Goal: Task Accomplishment & Management: Manage account settings

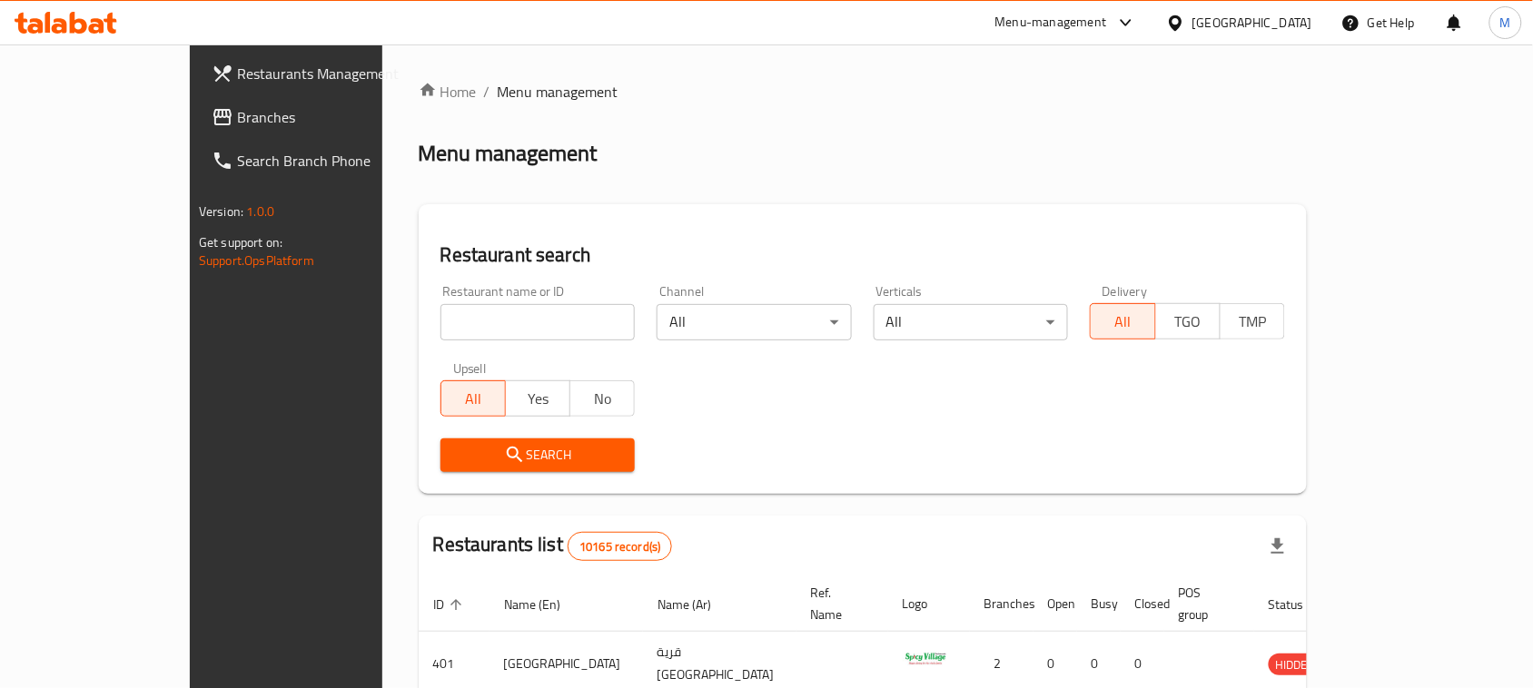
click at [1294, 24] on div "[GEOGRAPHIC_DATA]" at bounding box center [1252, 23] width 120 height 20
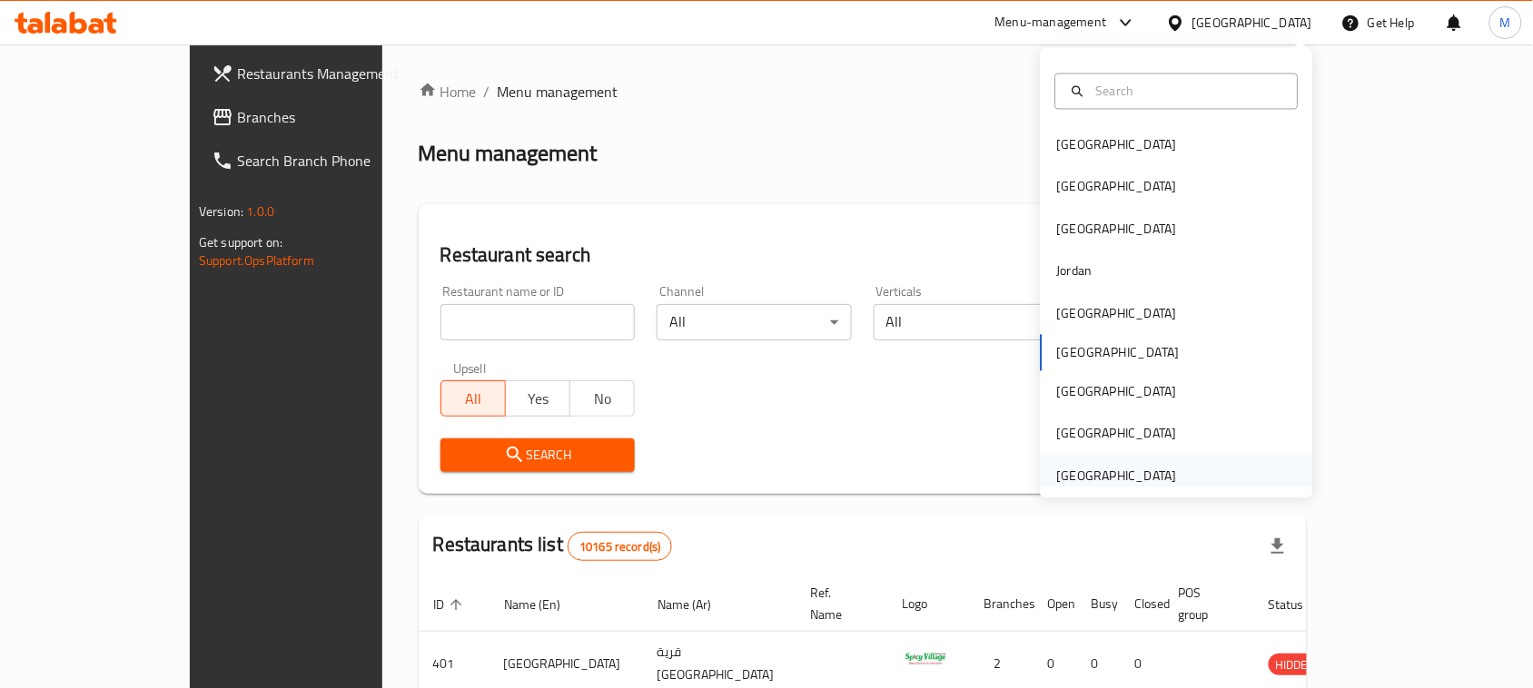
click at [1160, 465] on div "[GEOGRAPHIC_DATA]" at bounding box center [1116, 476] width 149 height 42
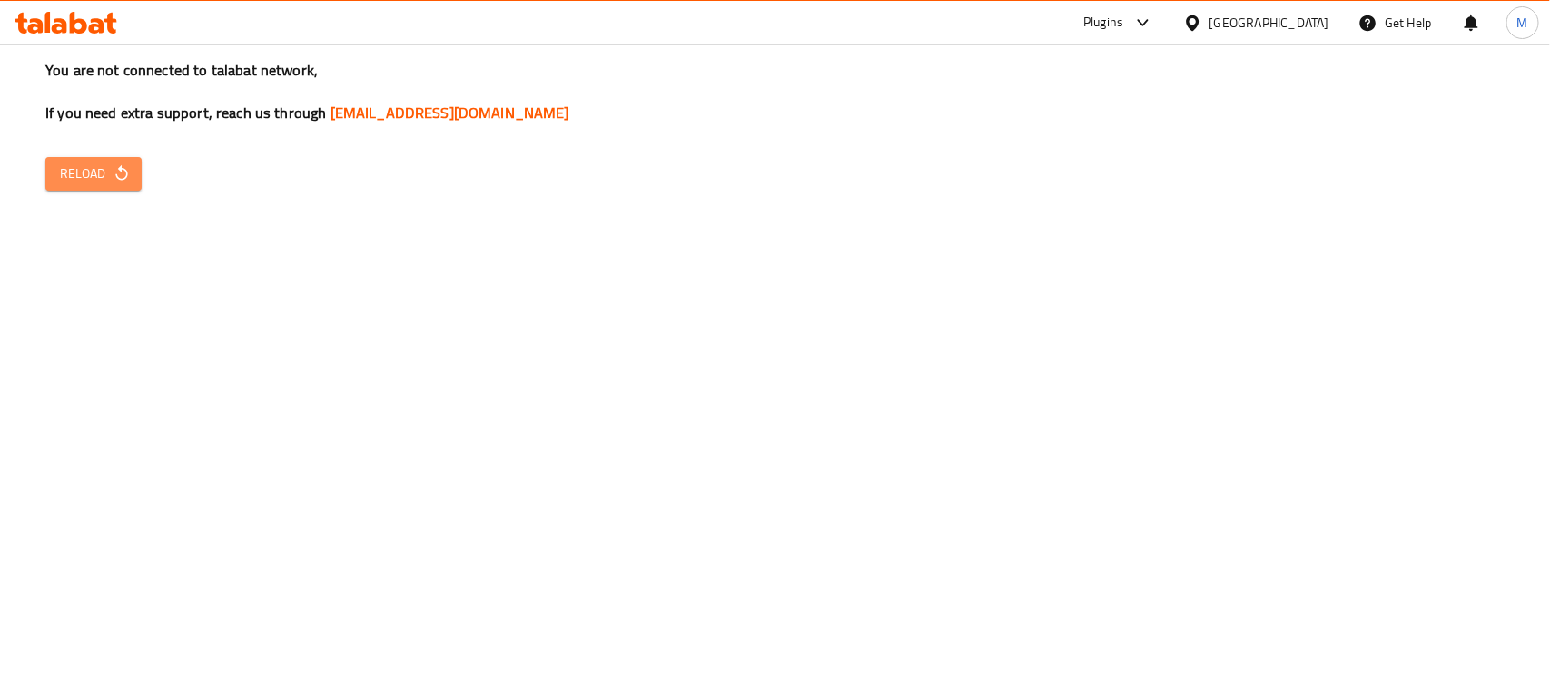
click at [101, 183] on span "Reload" at bounding box center [93, 174] width 67 height 23
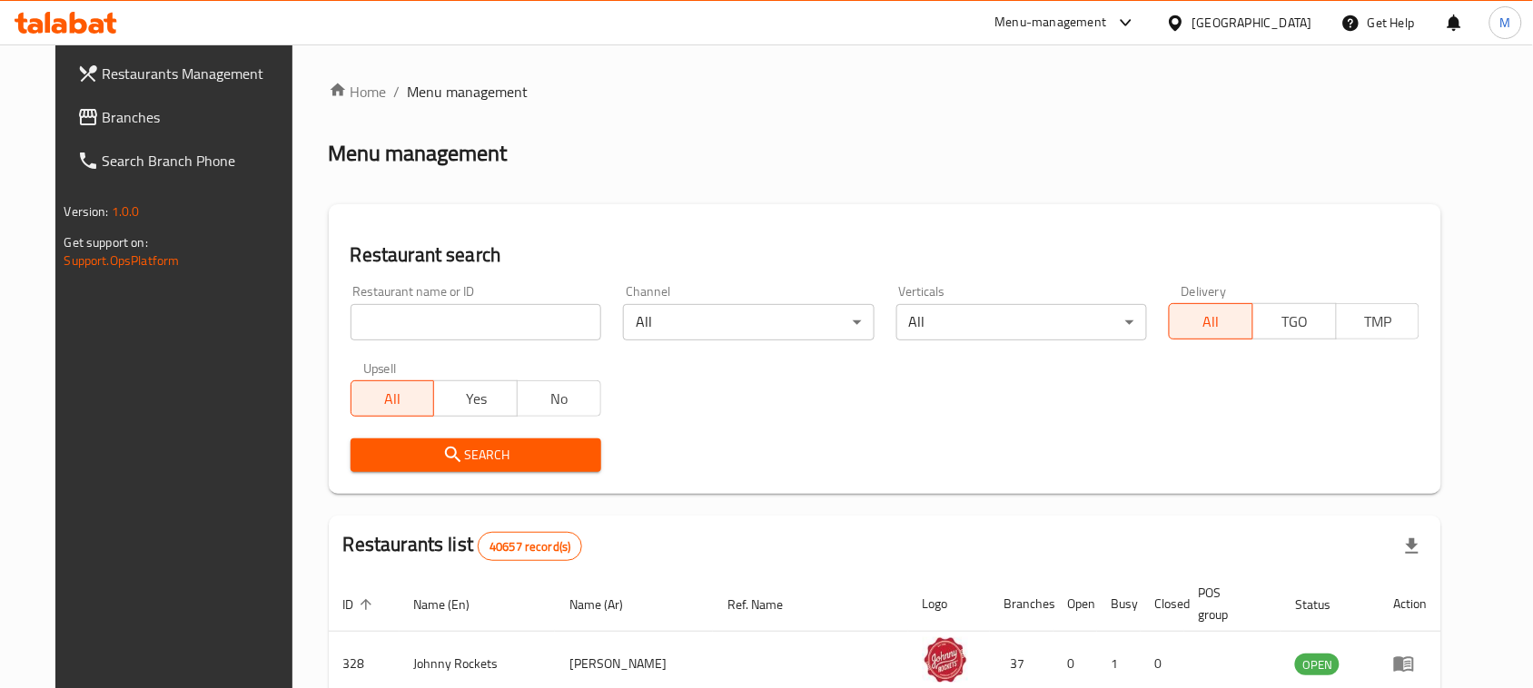
click at [152, 103] on link "Branches" at bounding box center [187, 117] width 249 height 44
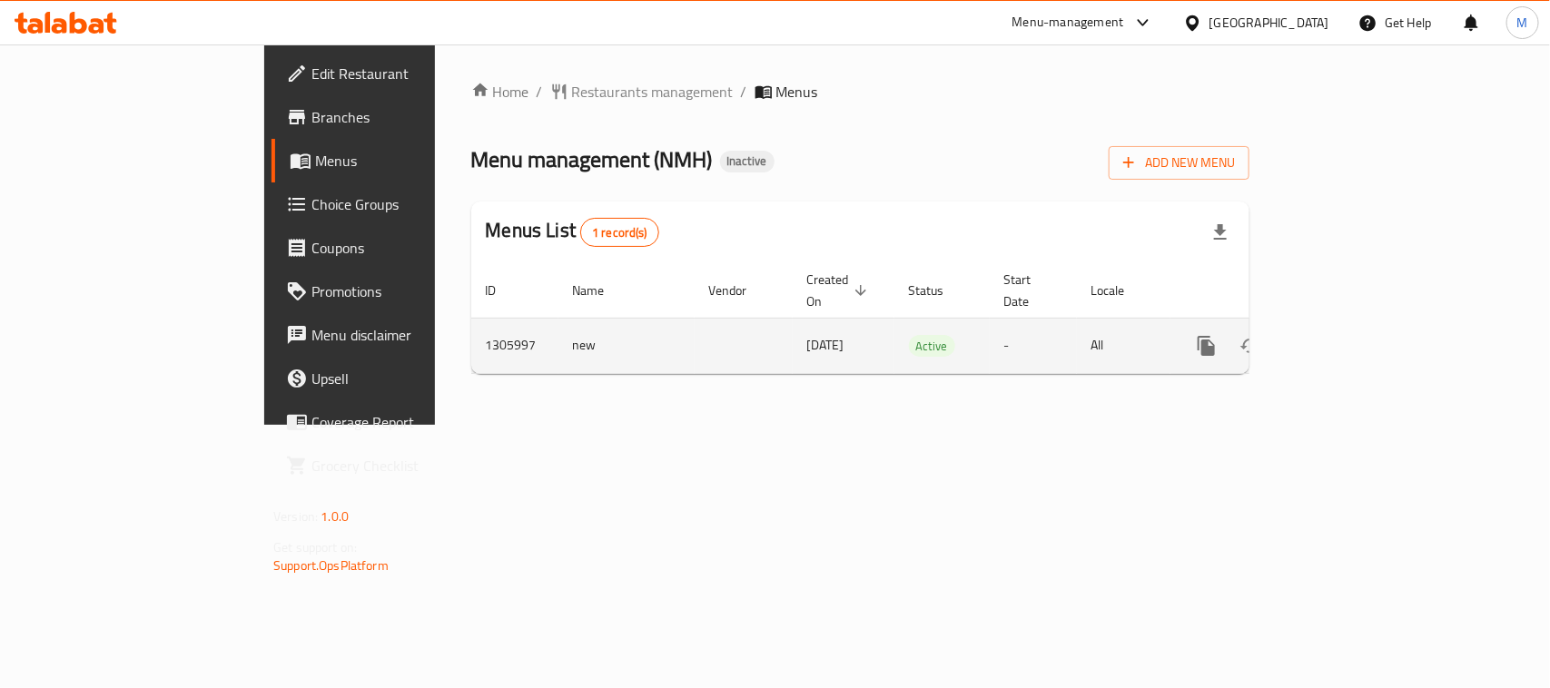
click at [1348, 335] on icon "enhanced table" at bounding box center [1337, 346] width 22 height 22
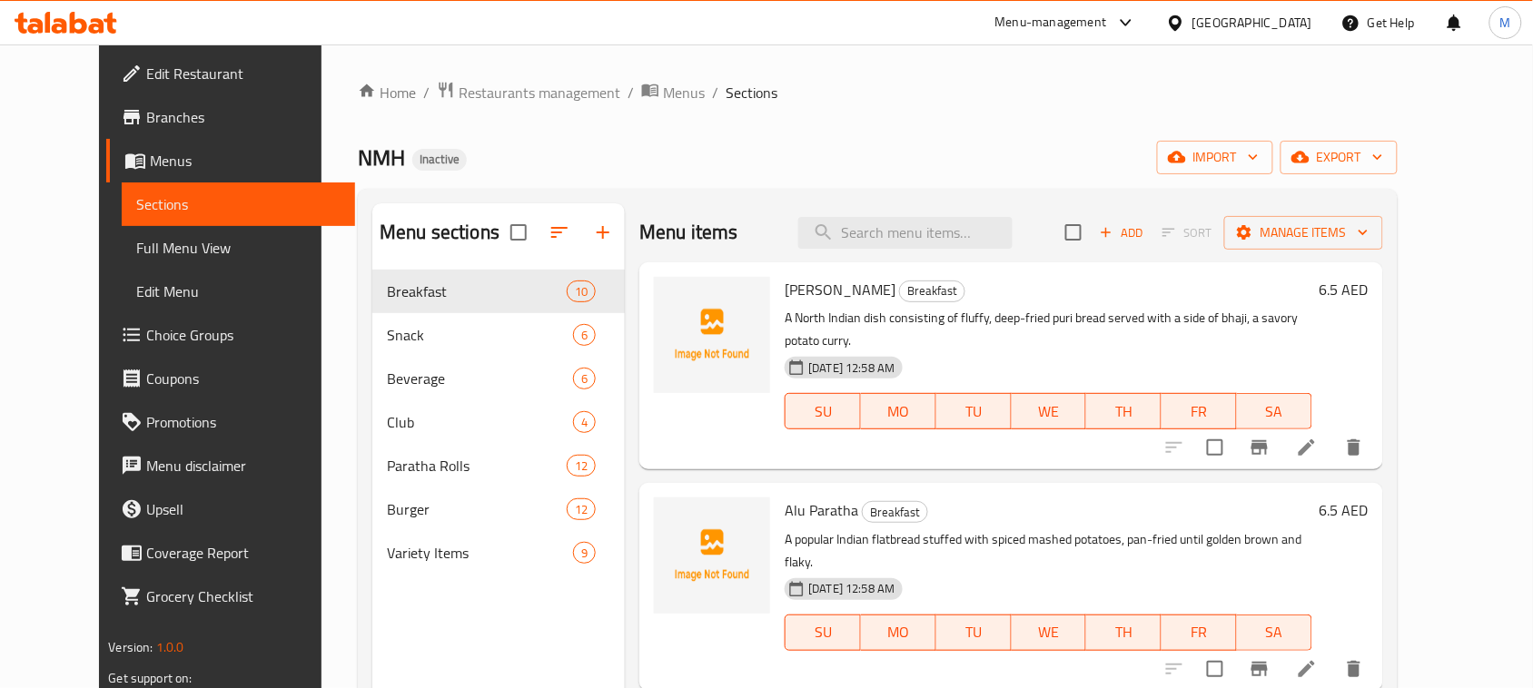
click at [801, 120] on div "Home / Restaurants management / Menus / Sections NMH Inactive import export Men…" at bounding box center [877, 493] width 1039 height 825
click at [548, 228] on icon "button" at bounding box center [559, 233] width 22 height 22
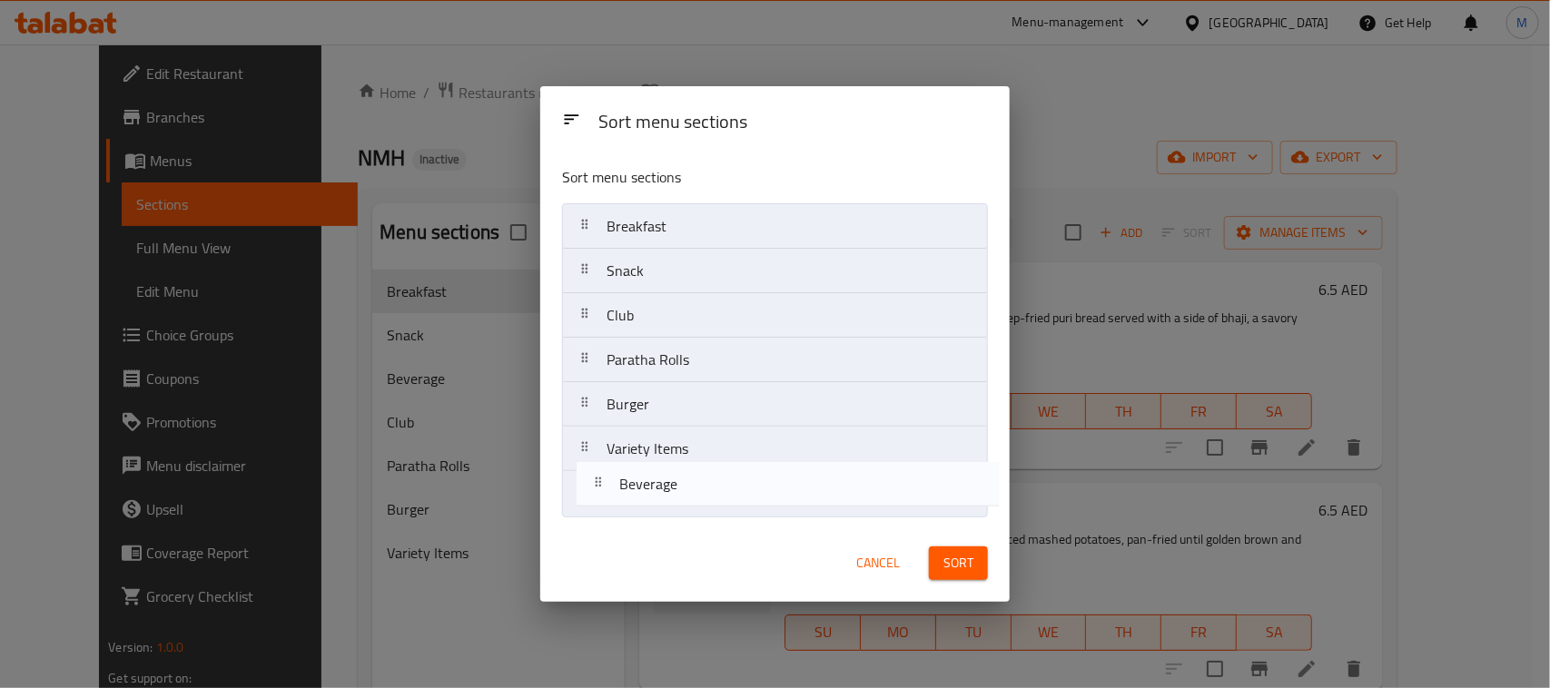
drag, startPoint x: 686, startPoint y: 320, endPoint x: 705, endPoint y: 502, distance: 183.4
click at [705, 502] on nav "Breakfast Snack Beverage Club Paratha Rolls Burger Variety Items" at bounding box center [775, 359] width 426 height 313
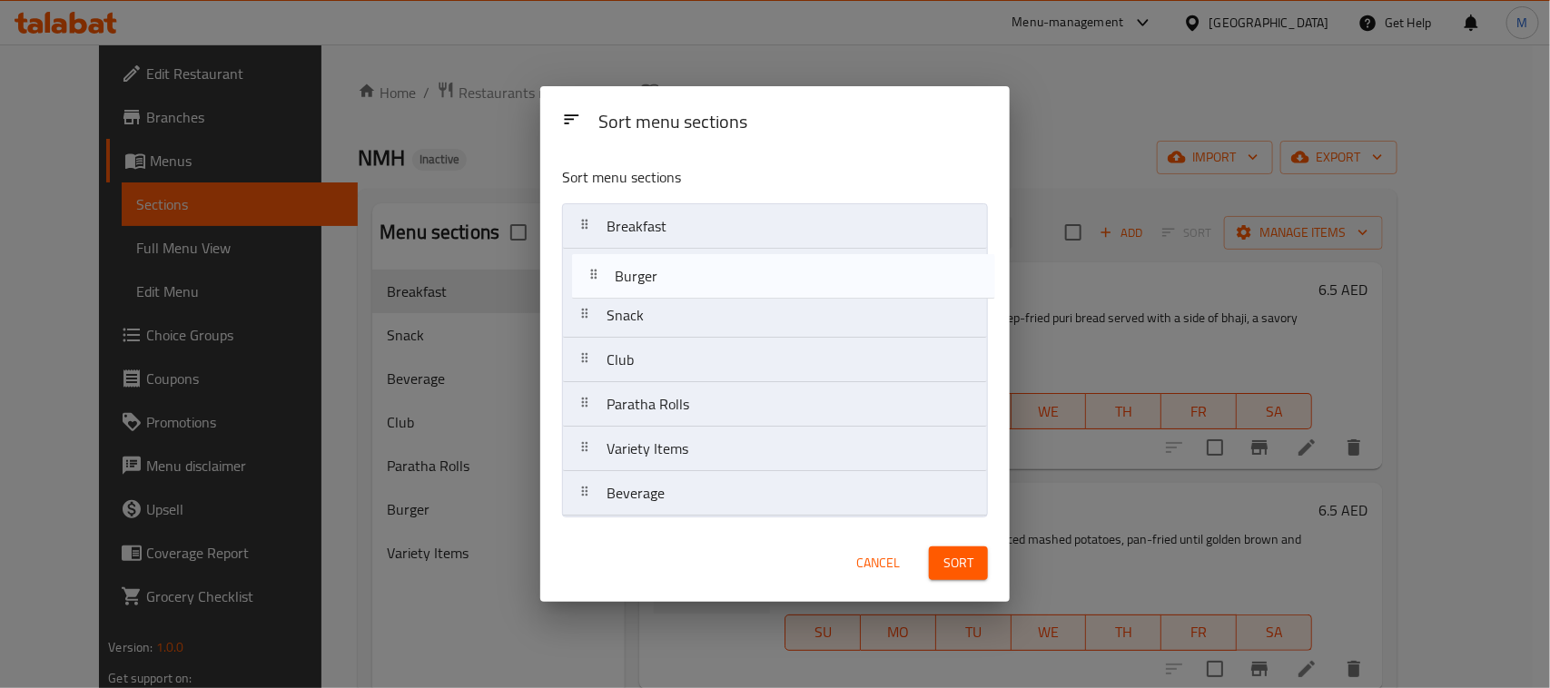
drag, startPoint x: 697, startPoint y: 419, endPoint x: 706, endPoint y: 305, distance: 114.8
click at [705, 281] on nav "Breakfast Snack Club Paratha Rolls Burger Variety Items Beverage" at bounding box center [775, 359] width 426 height 313
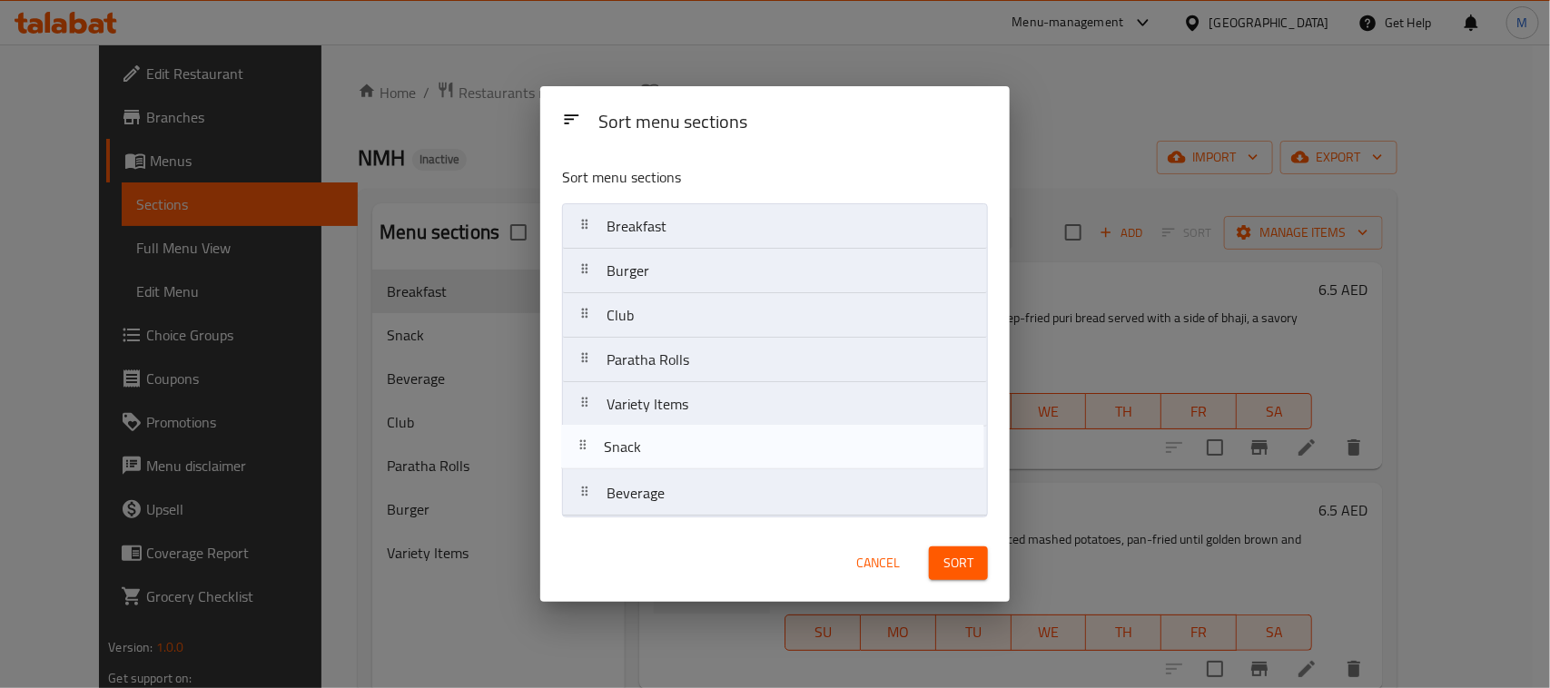
click at [661, 465] on nav "Breakfast Burger Snack Club Paratha Rolls Variety Items Beverage" at bounding box center [775, 359] width 426 height 313
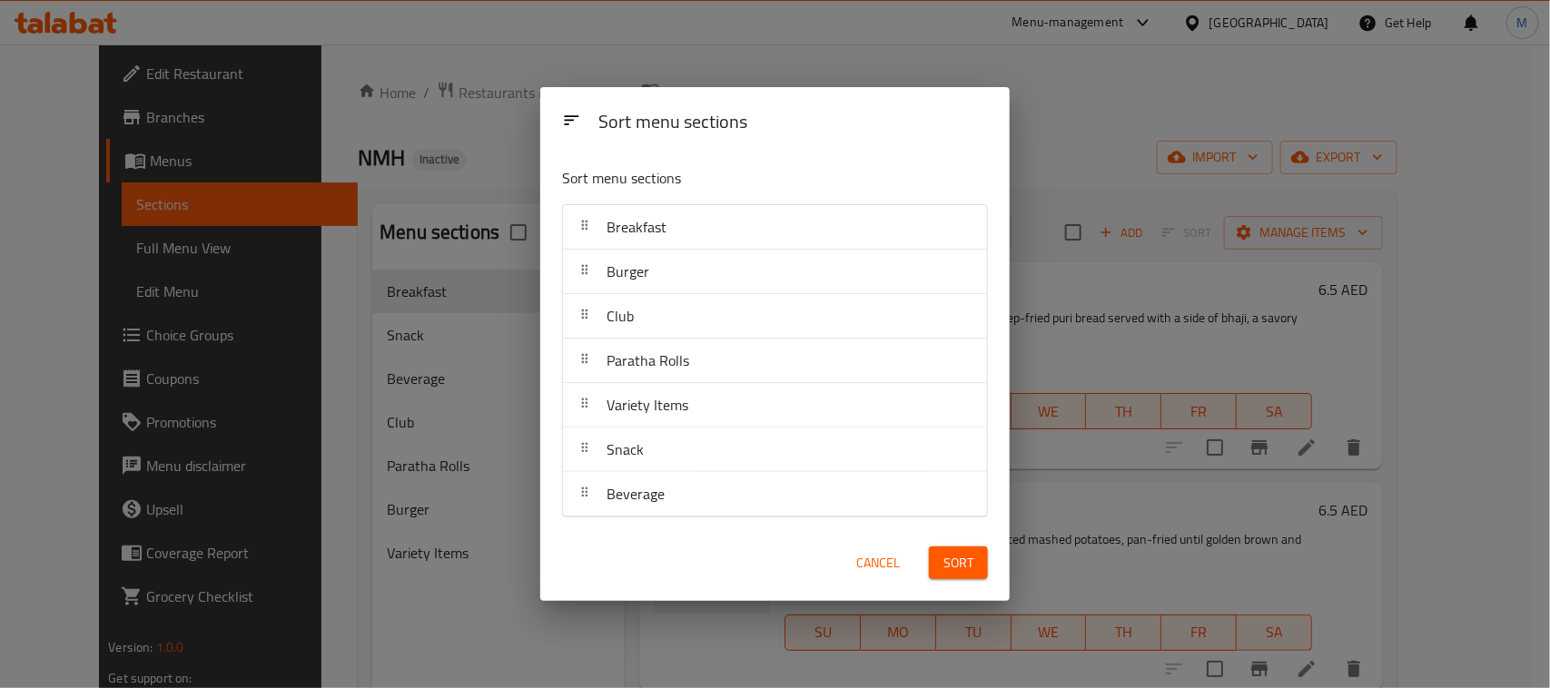
click at [965, 561] on span "Sort" at bounding box center [958, 563] width 30 height 23
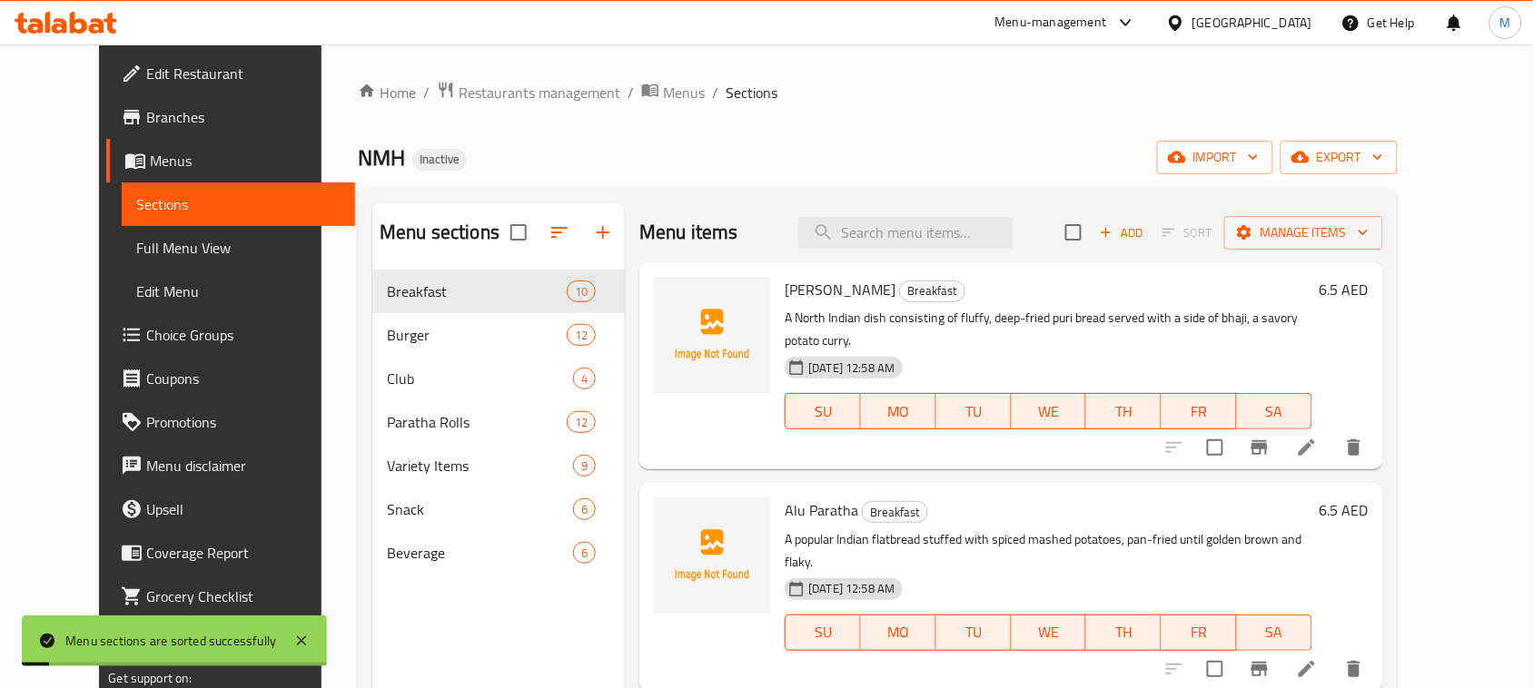
click at [794, 148] on div "NMH Inactive import export" at bounding box center [877, 158] width 1039 height 34
click at [1186, 165] on icon "button" at bounding box center [1177, 157] width 18 height 18
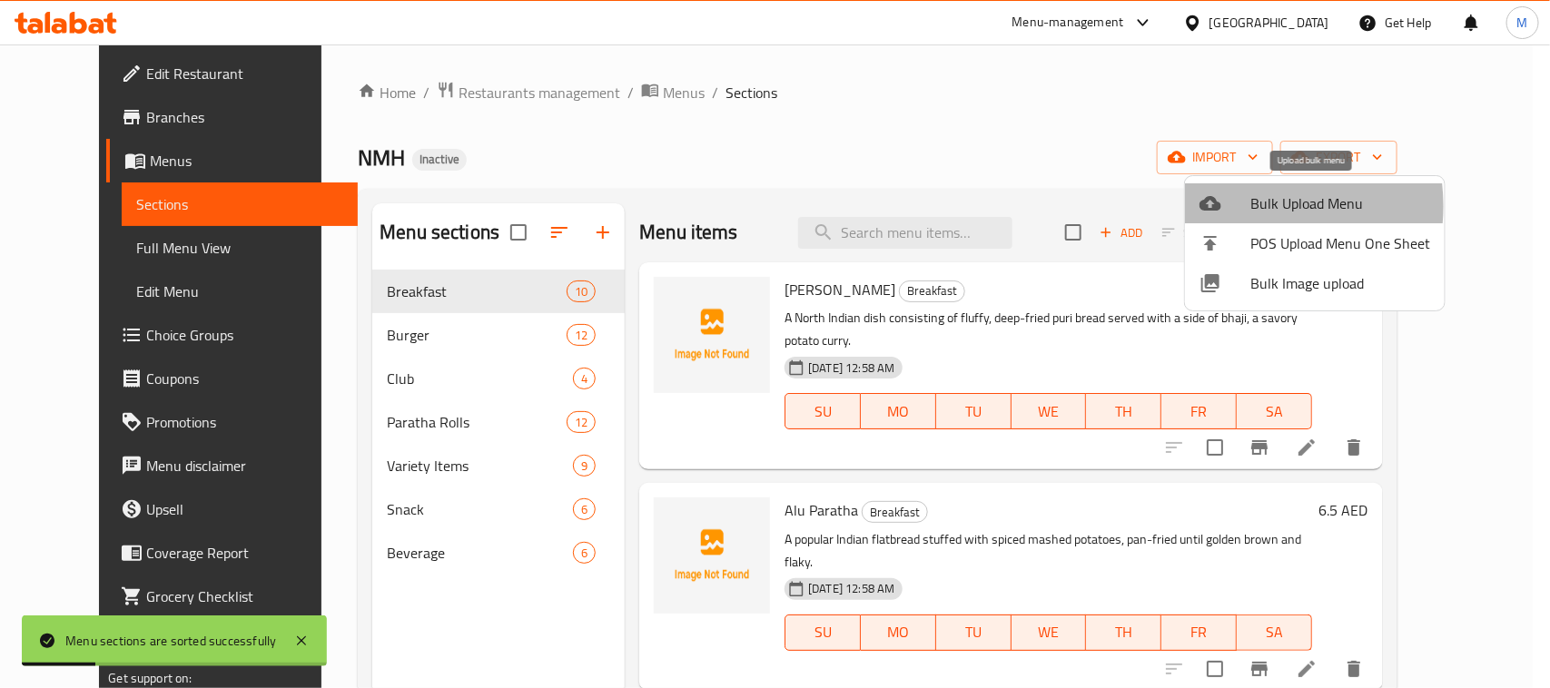
click at [1236, 206] on div at bounding box center [1224, 203] width 51 height 22
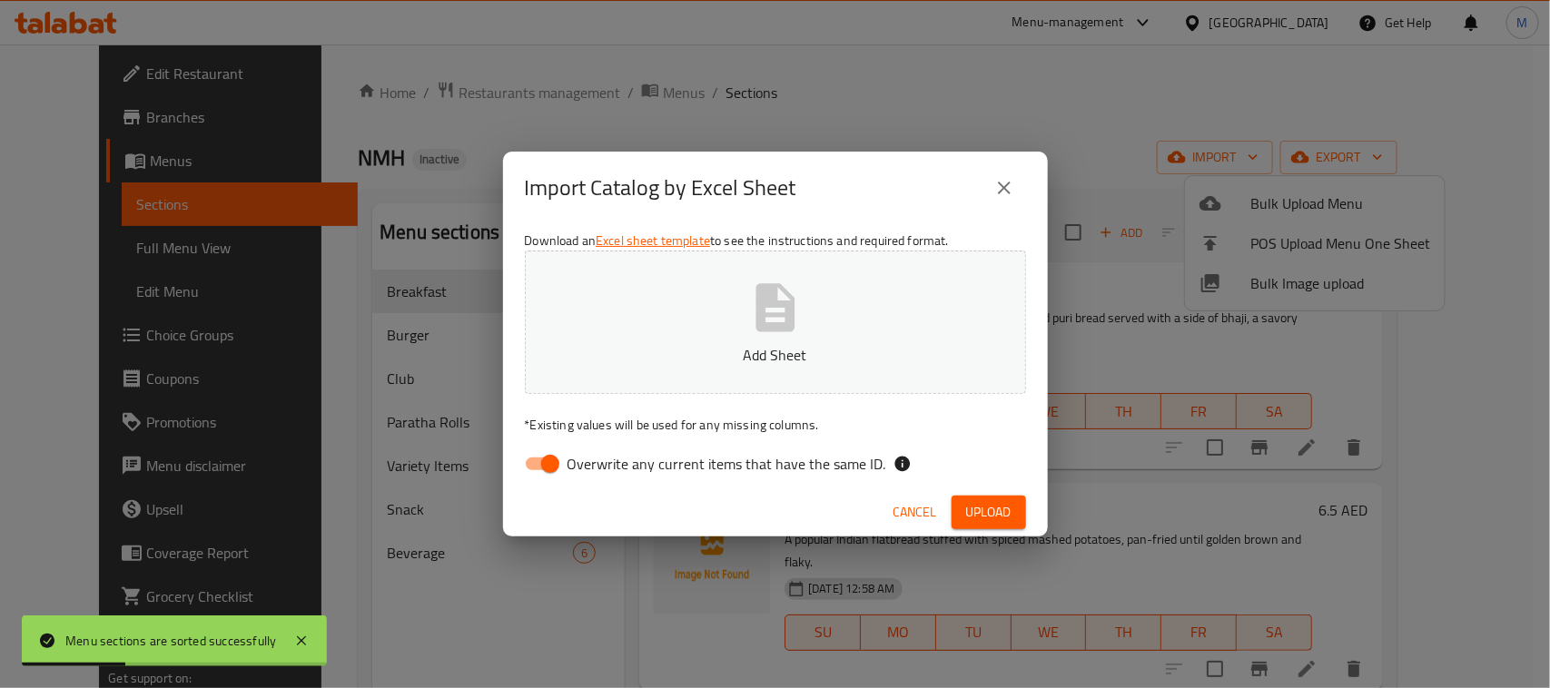
click at [547, 463] on input "Overwrite any current items that have the same ID." at bounding box center [550, 464] width 104 height 35
checkbox input "false"
click at [824, 202] on div "Import Catalog by Excel Sheet" at bounding box center [775, 188] width 501 height 44
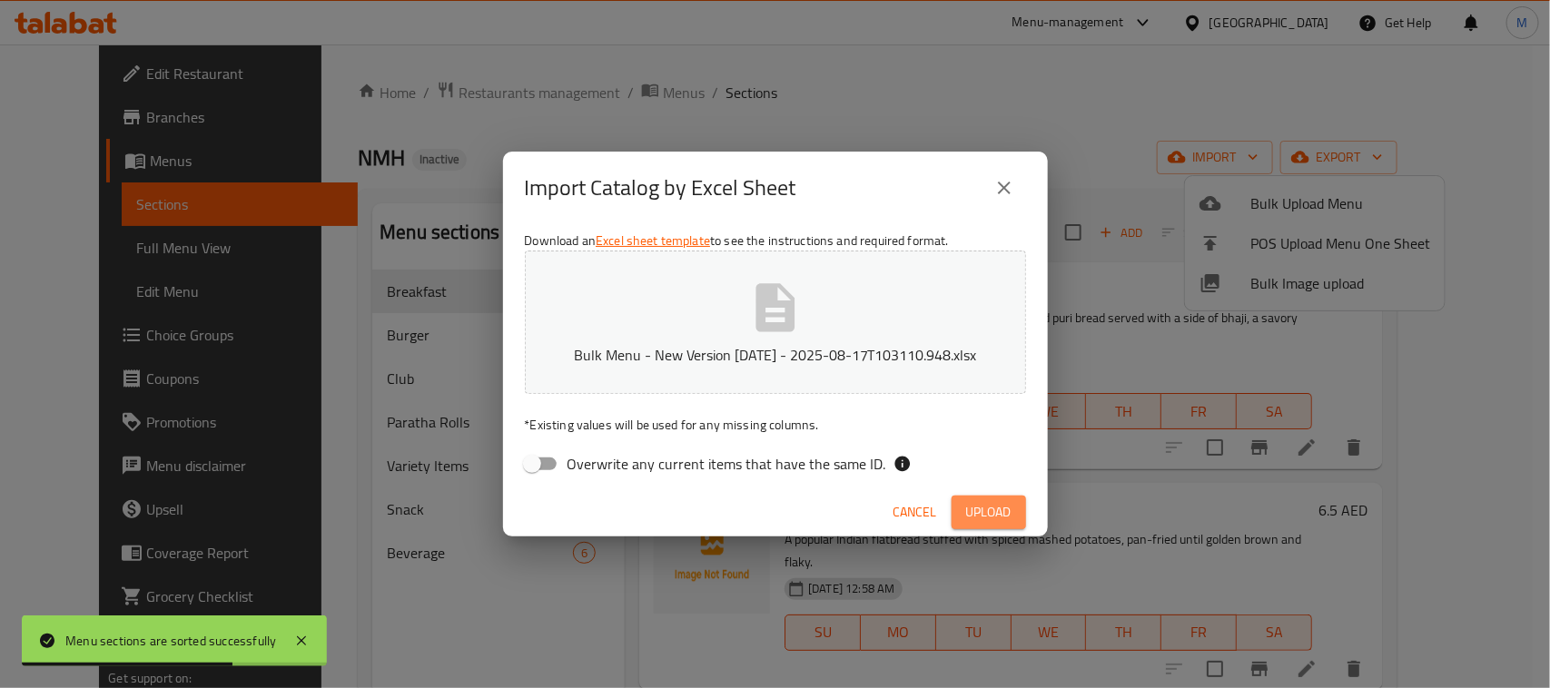
click at [999, 515] on span "Upload" at bounding box center [988, 512] width 45 height 23
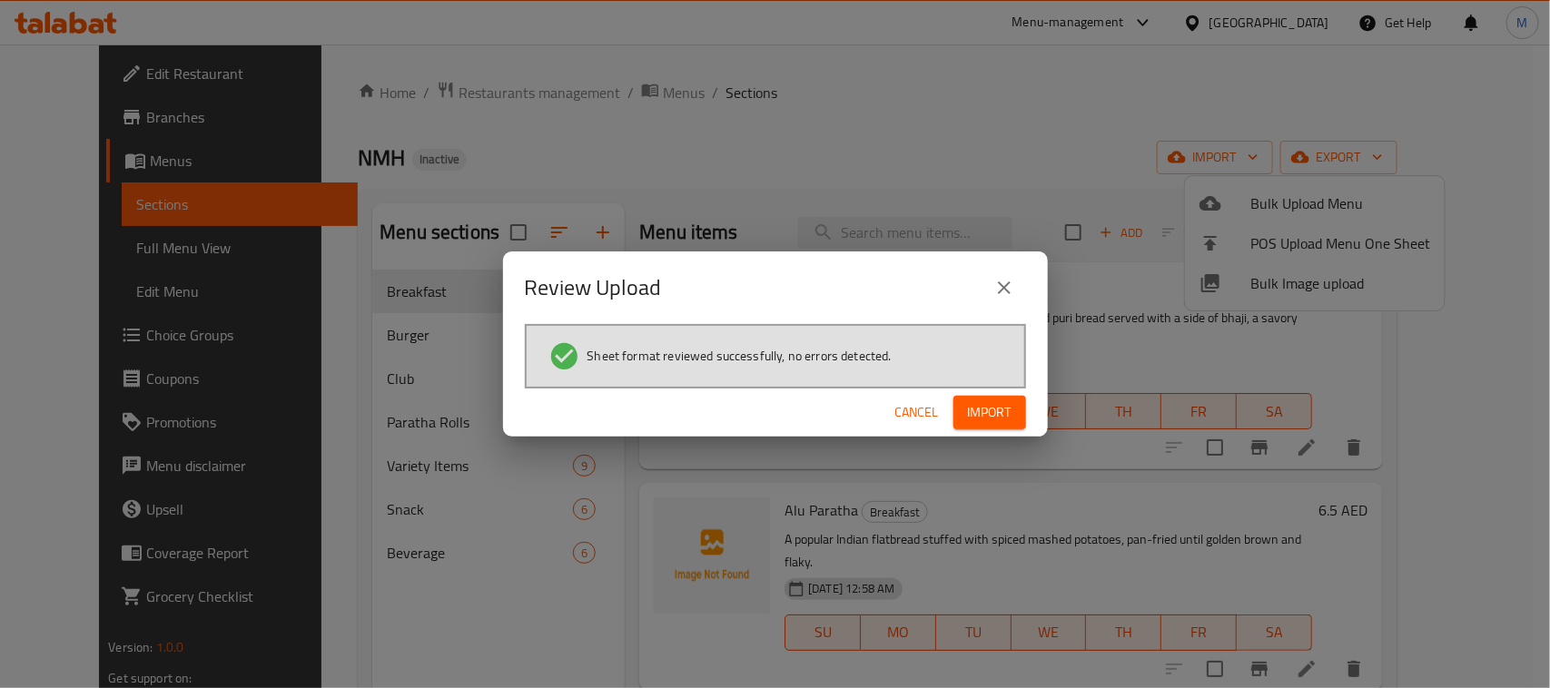
click at [991, 406] on span "Import" at bounding box center [990, 412] width 44 height 23
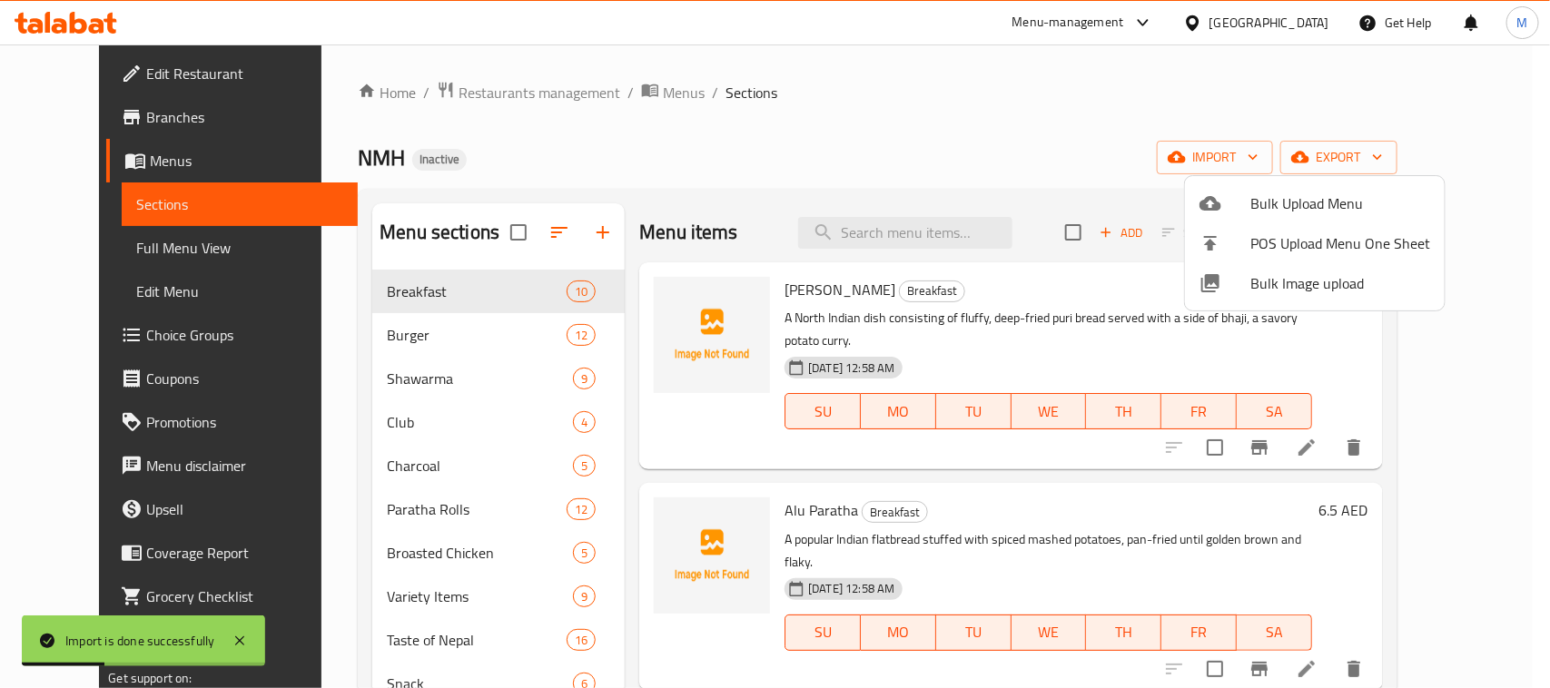
drag, startPoint x: 838, startPoint y: 100, endPoint x: 827, endPoint y: 111, distance: 15.4
click at [838, 100] on div at bounding box center [775, 344] width 1550 height 688
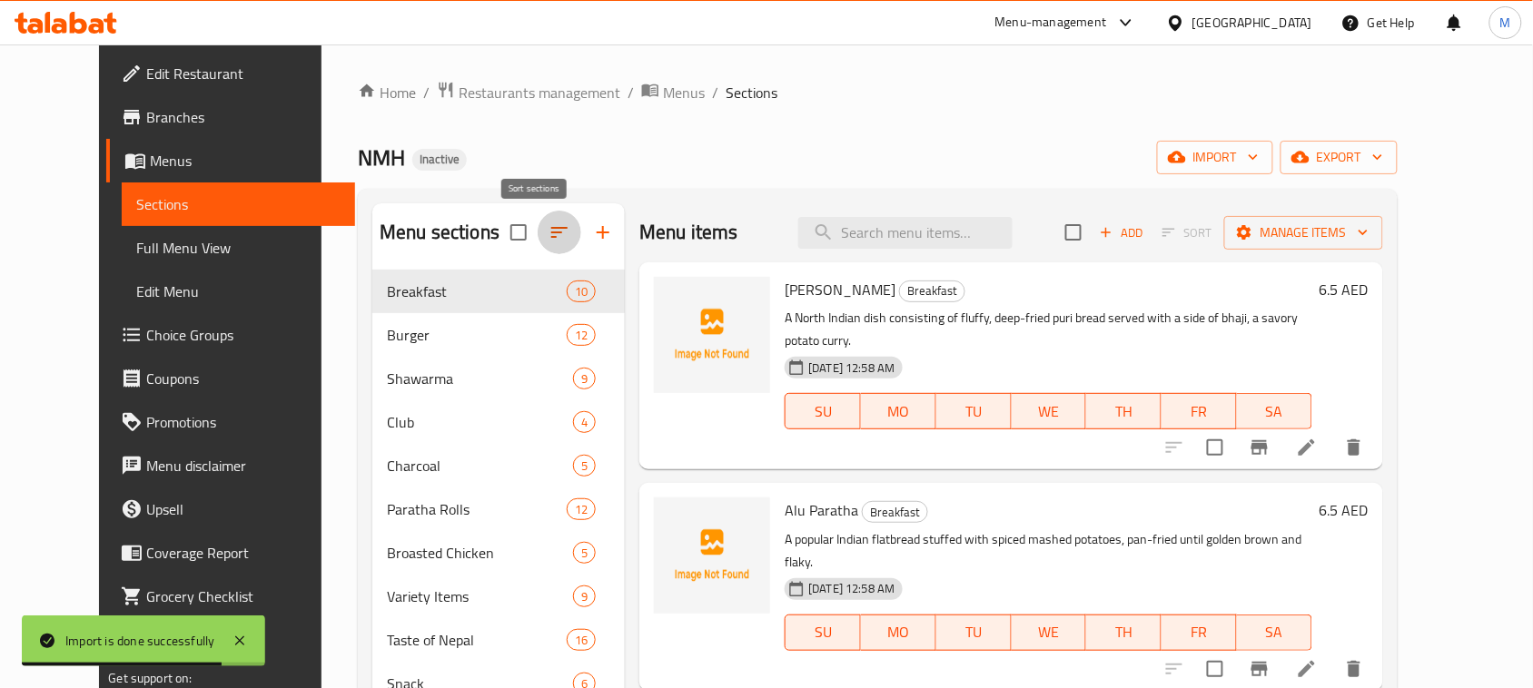
click at [551, 229] on icon "button" at bounding box center [559, 232] width 16 height 11
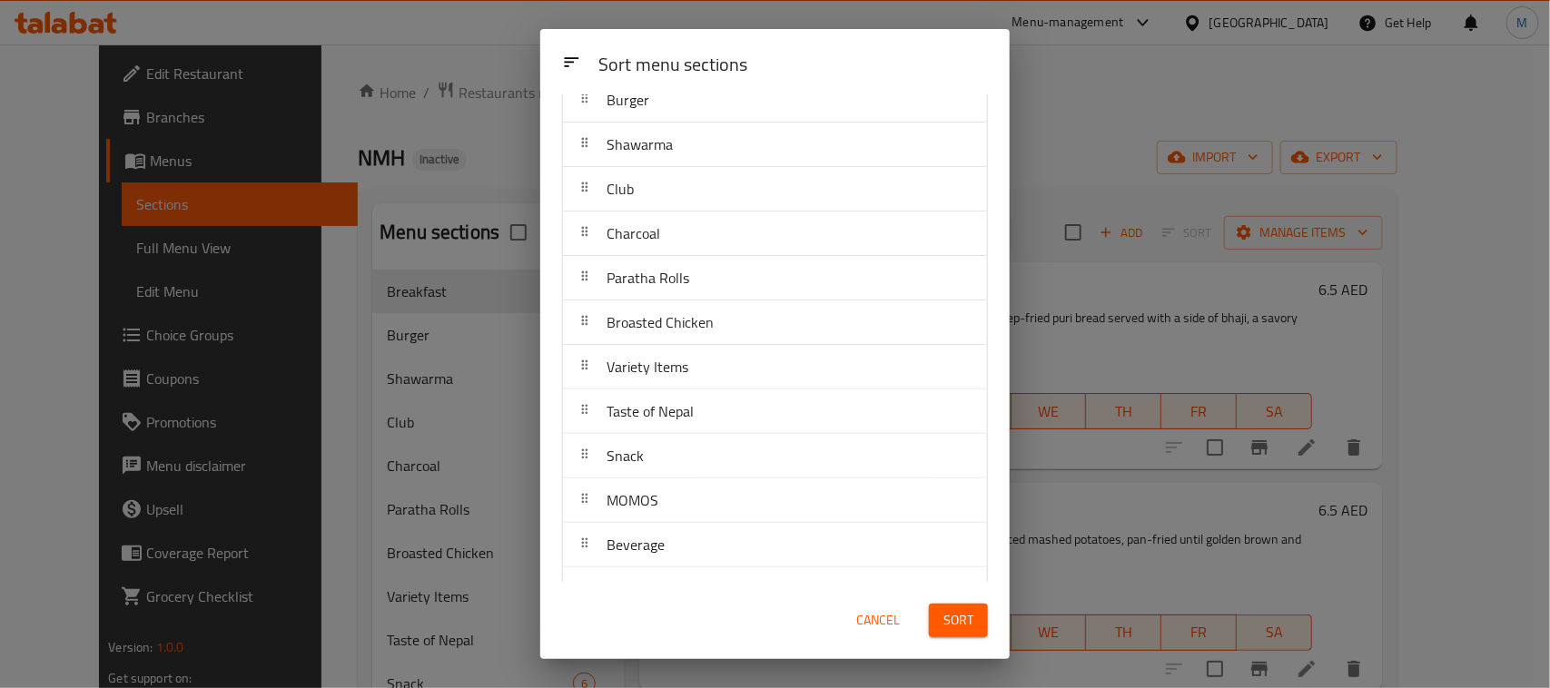
scroll to position [227, 0]
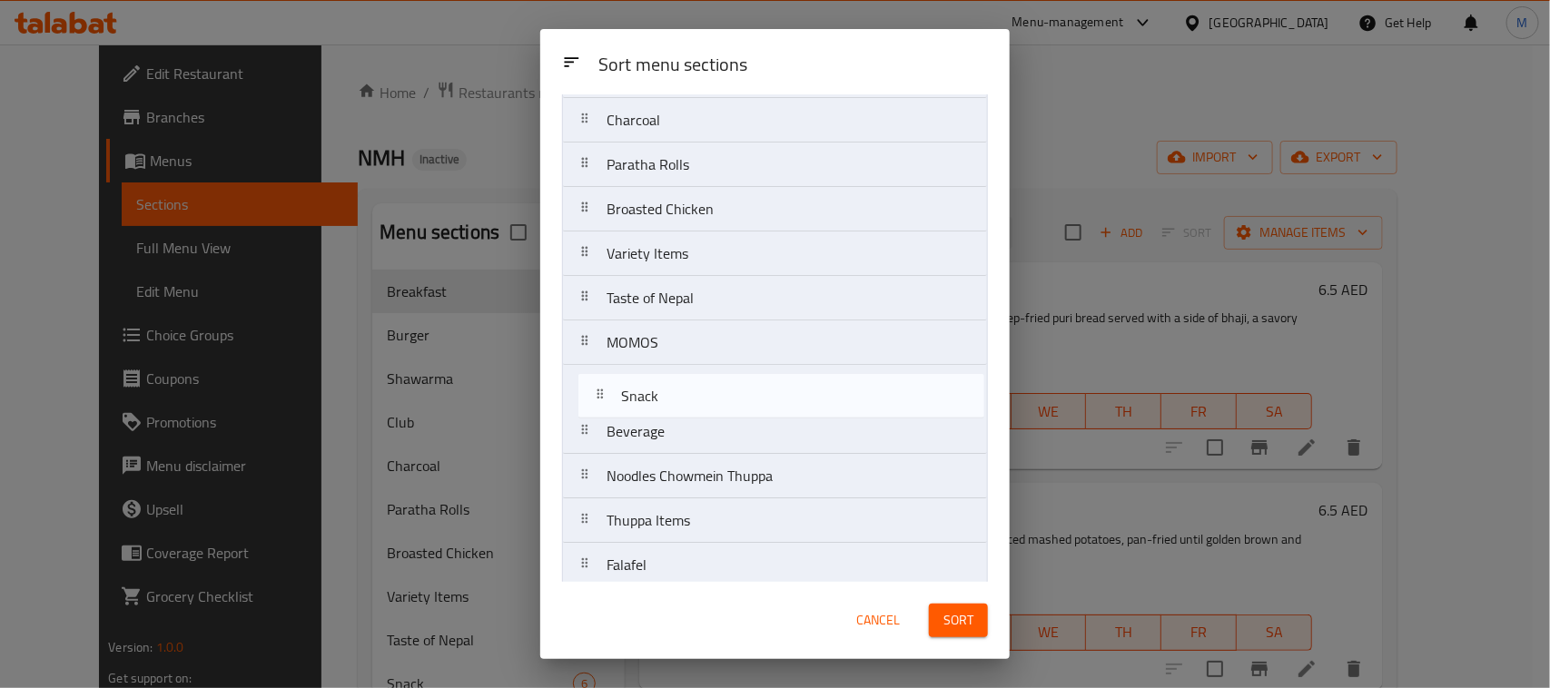
drag, startPoint x: 681, startPoint y: 347, endPoint x: 695, endPoint y: 404, distance: 59.0
click at [695, 404] on nav "Breakfast Burger Shawarma Club Charcoal Paratha Rolls Broasted Chicken Variety …" at bounding box center [775, 253] width 426 height 669
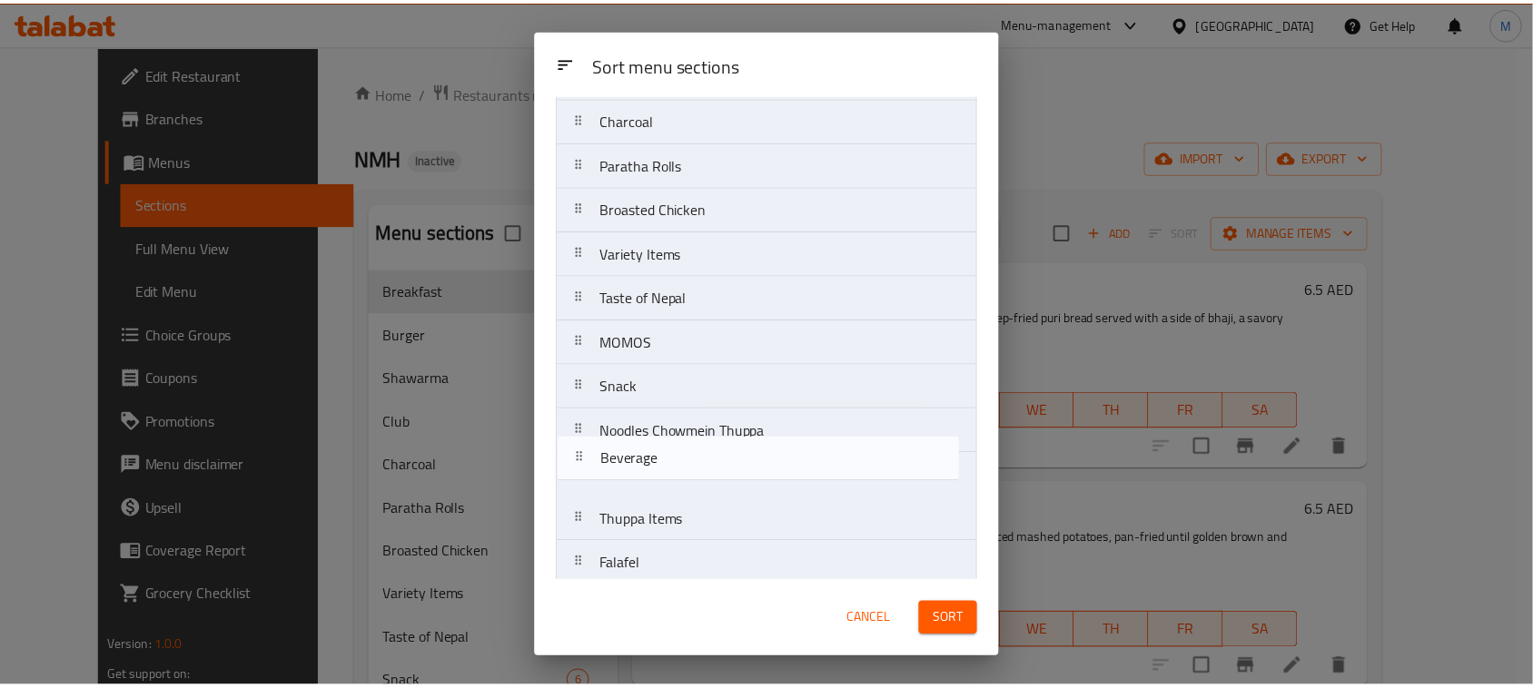
scroll to position [242, 0]
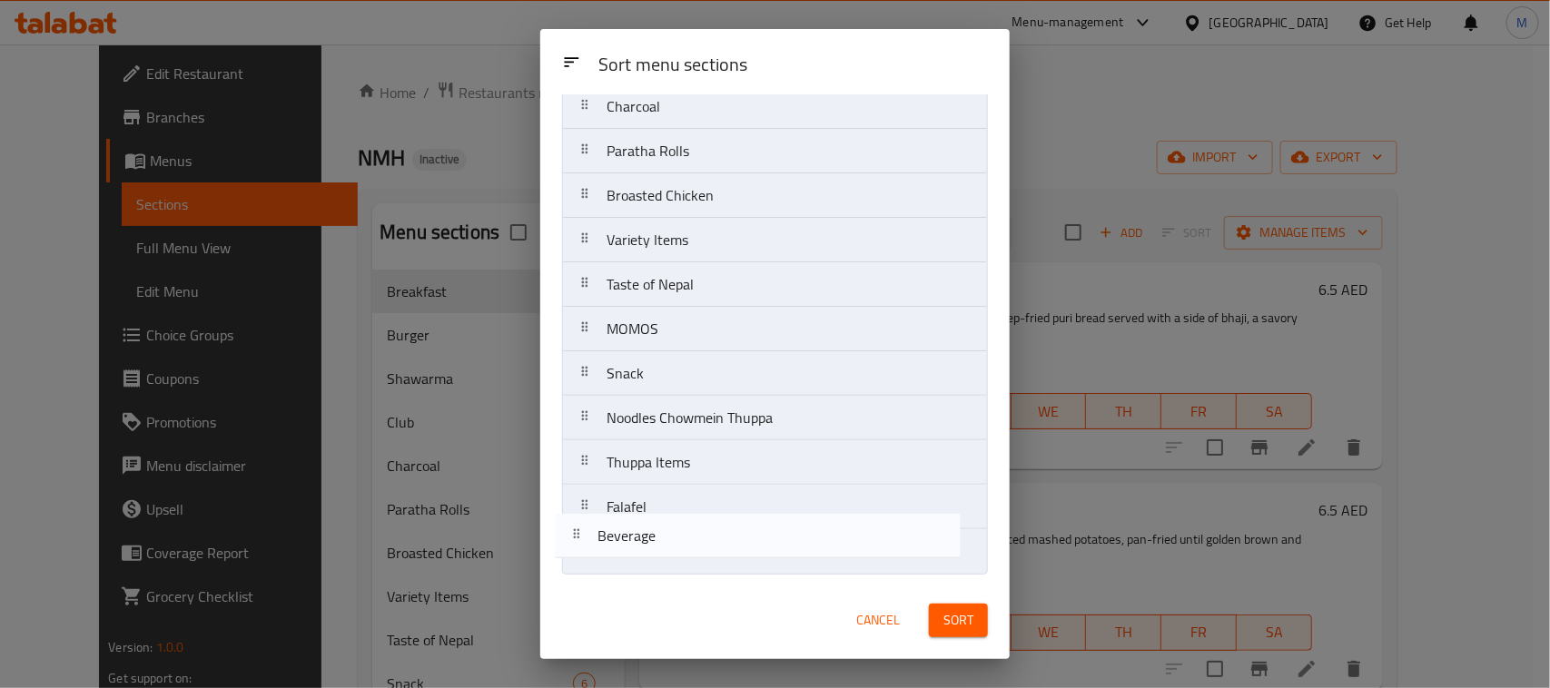
drag, startPoint x: 682, startPoint y: 439, endPoint x: 673, endPoint y: 550, distance: 112.0
click at [673, 550] on nav "Breakfast Burger Shawarma Club Charcoal Paratha Rolls Broasted Chicken Variety …" at bounding box center [775, 240] width 426 height 669
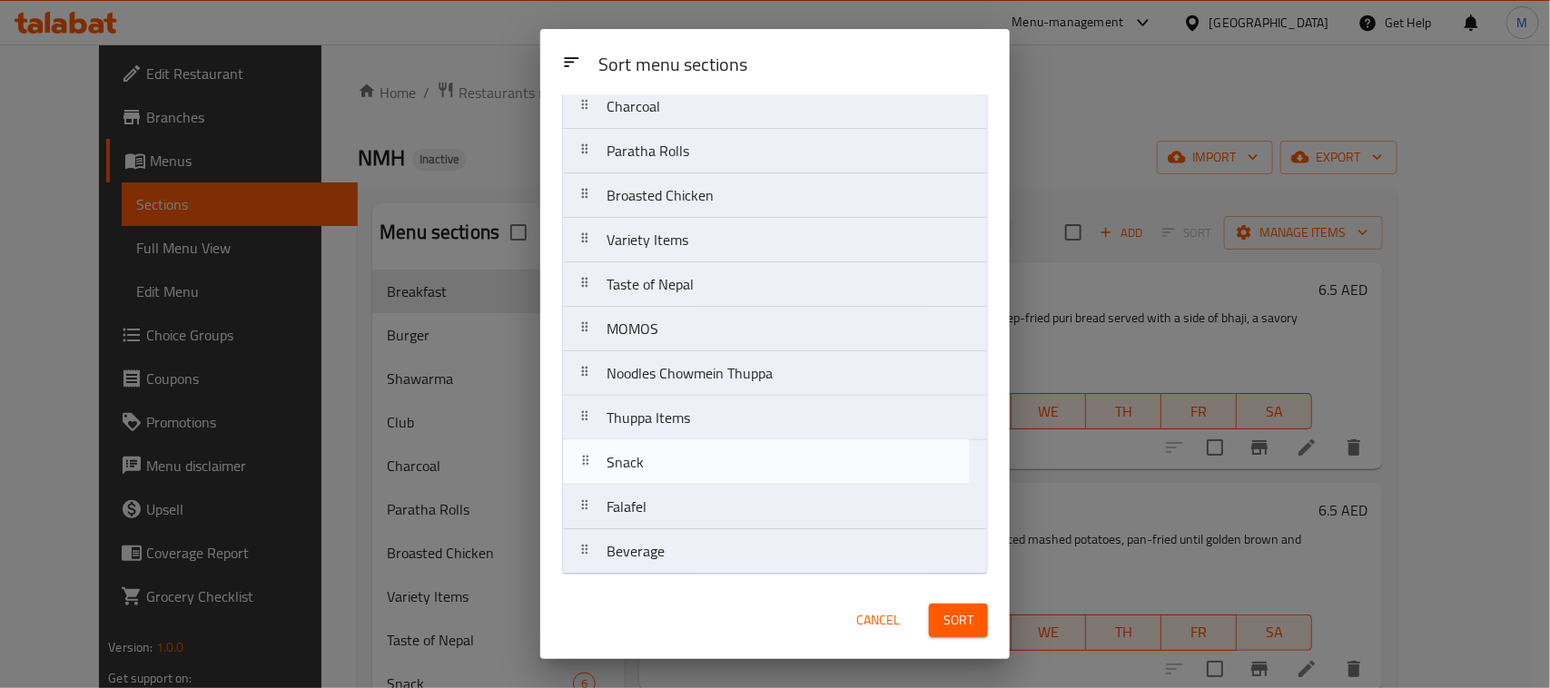
drag, startPoint x: 659, startPoint y: 373, endPoint x: 659, endPoint y: 468, distance: 94.4
click at [659, 468] on nav "Breakfast Burger Shawarma Club Charcoal Paratha Rolls Broasted Chicken Variety …" at bounding box center [775, 240] width 426 height 669
drag, startPoint x: 636, startPoint y: 511, endPoint x: 634, endPoint y: 451, distance: 60.0
click at [634, 451] on nav "Breakfast Burger Shawarma Club Charcoal Paratha Rolls Broasted Chicken Variety …" at bounding box center [775, 240] width 426 height 669
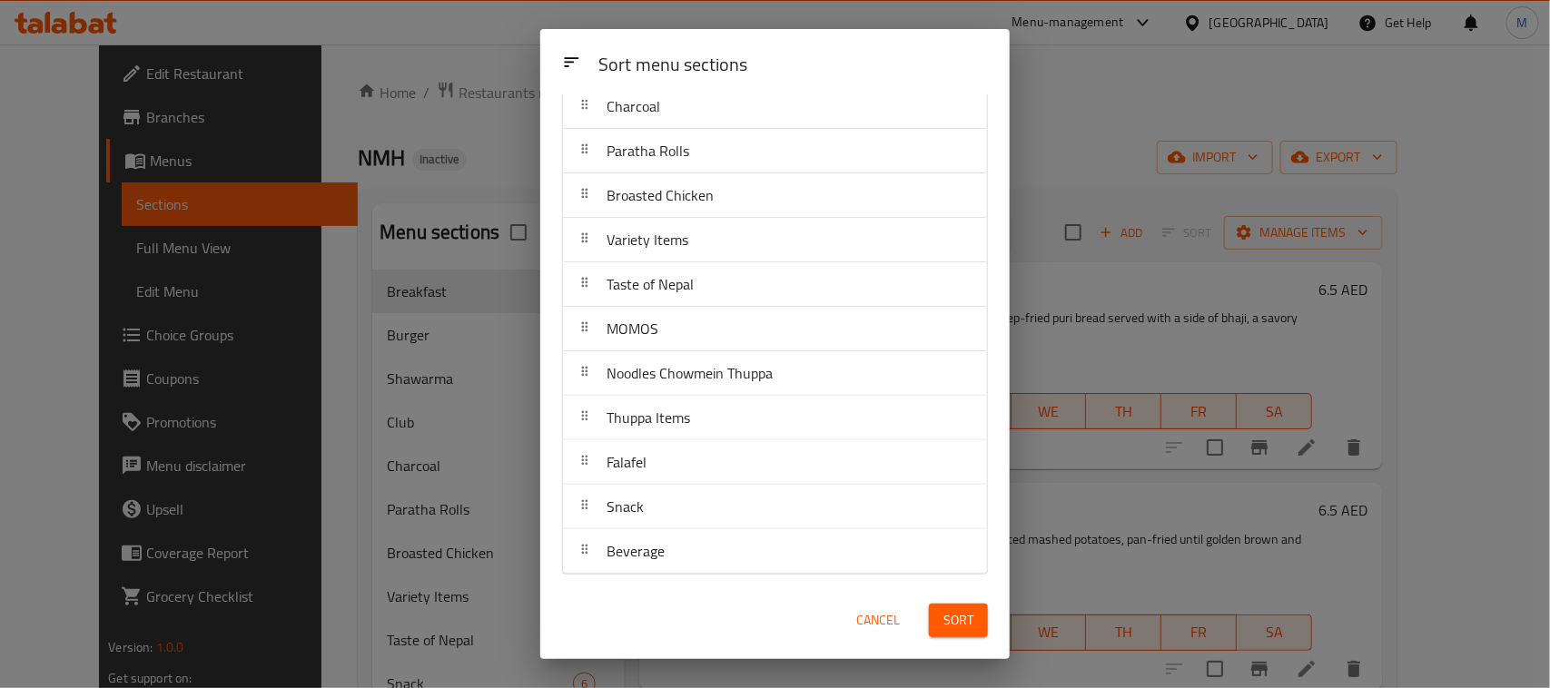
click at [977, 622] on button "Sort" at bounding box center [958, 621] width 59 height 34
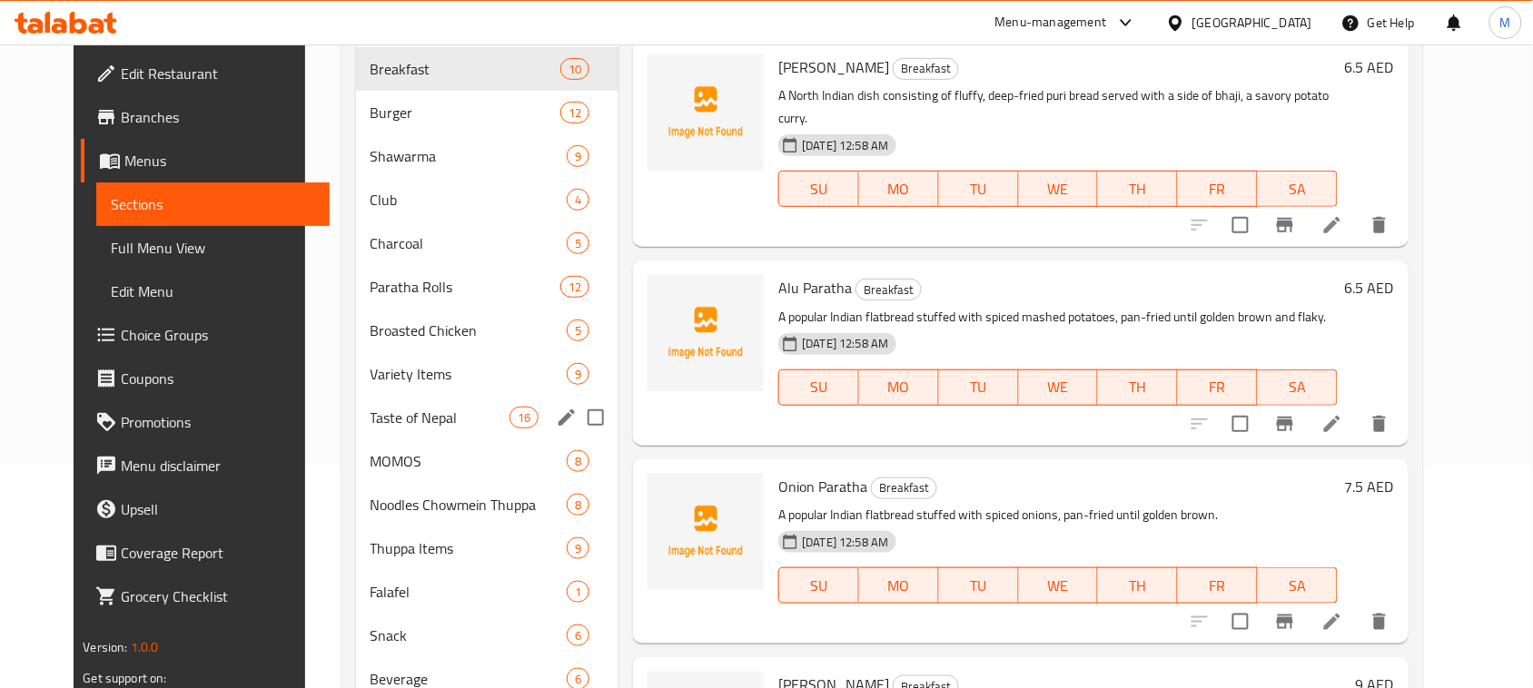
scroll to position [292, 0]
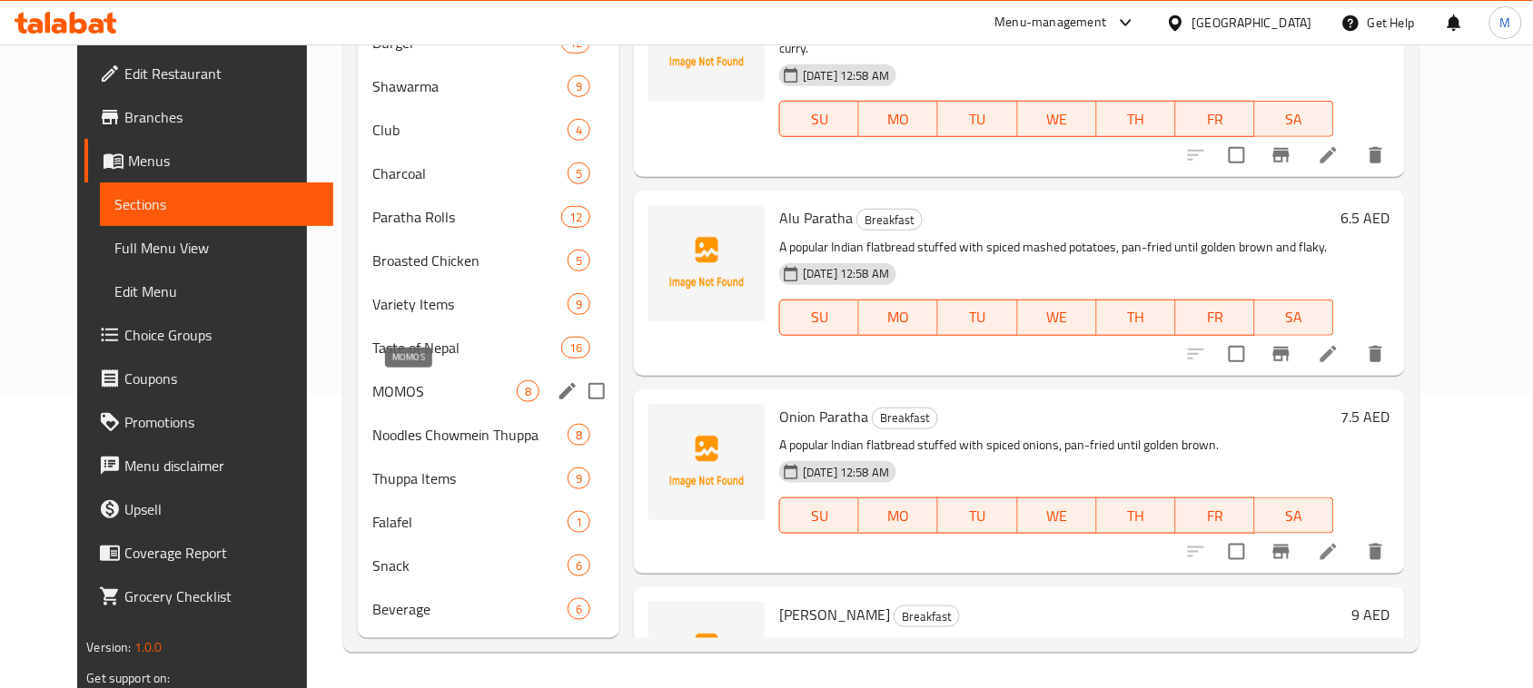
click at [382, 383] on span "MOMOS" at bounding box center [444, 391] width 144 height 22
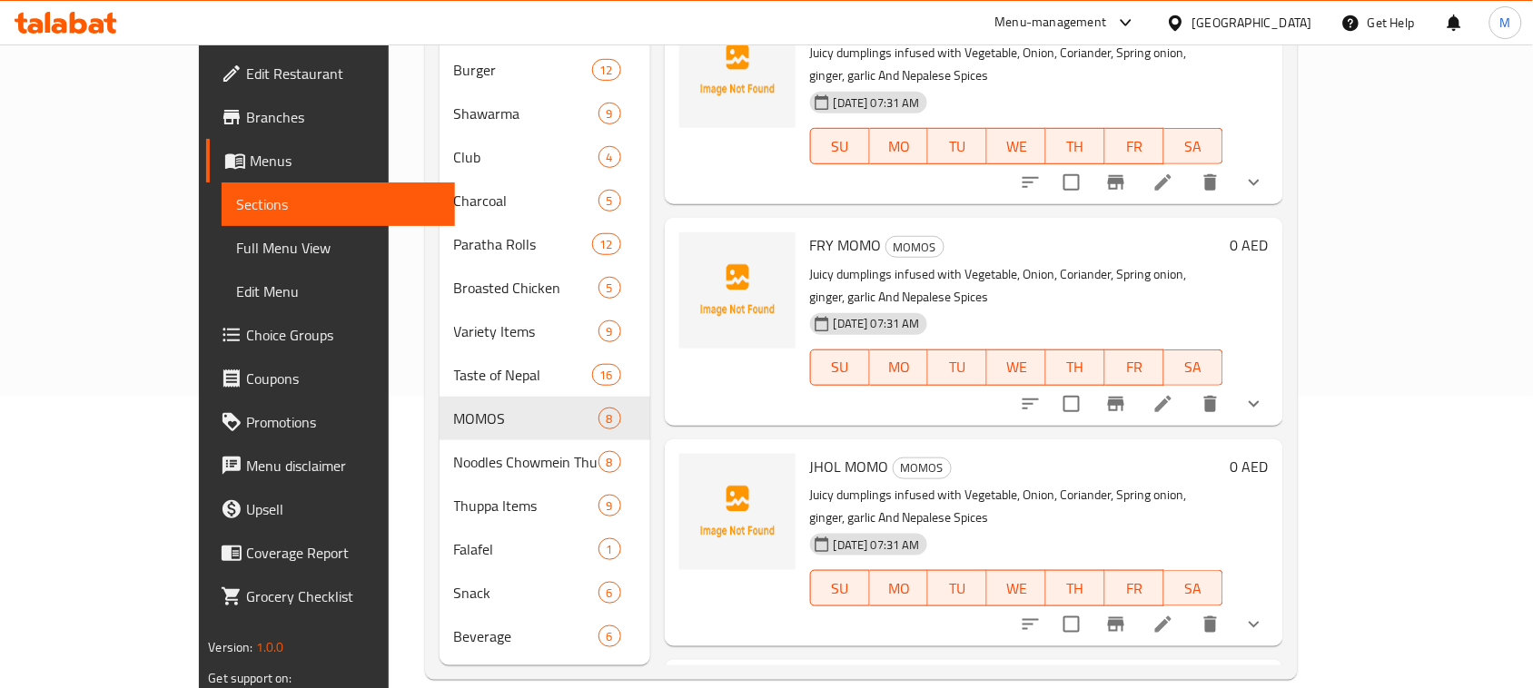
click at [963, 359] on div "Menu items Add Sort Manage items STEAM MOMO MOMOS Juicy dumplings infused with …" at bounding box center [966, 288] width 633 height 754
click at [1259, 622] on icon "show more" at bounding box center [1253, 625] width 11 height 6
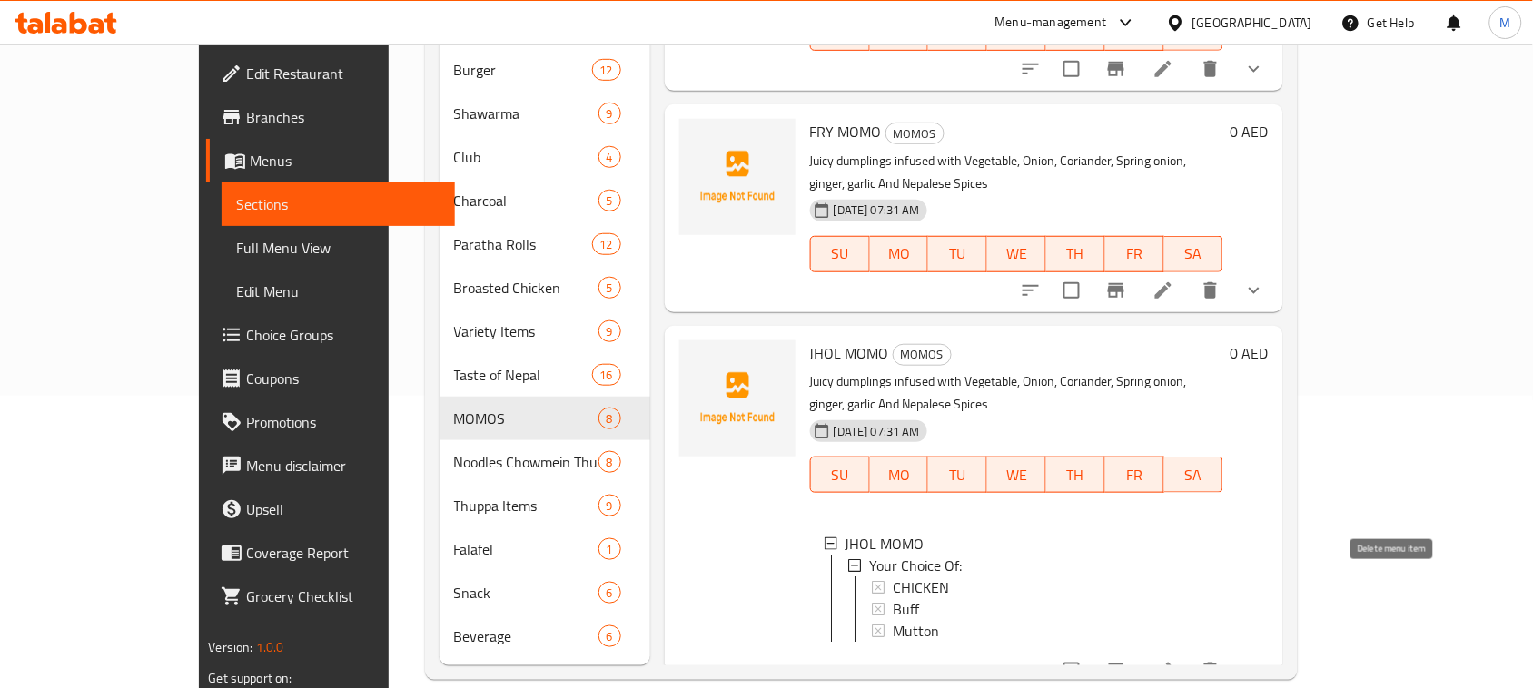
click at [1217, 663] on icon "delete" at bounding box center [1210, 671] width 13 height 16
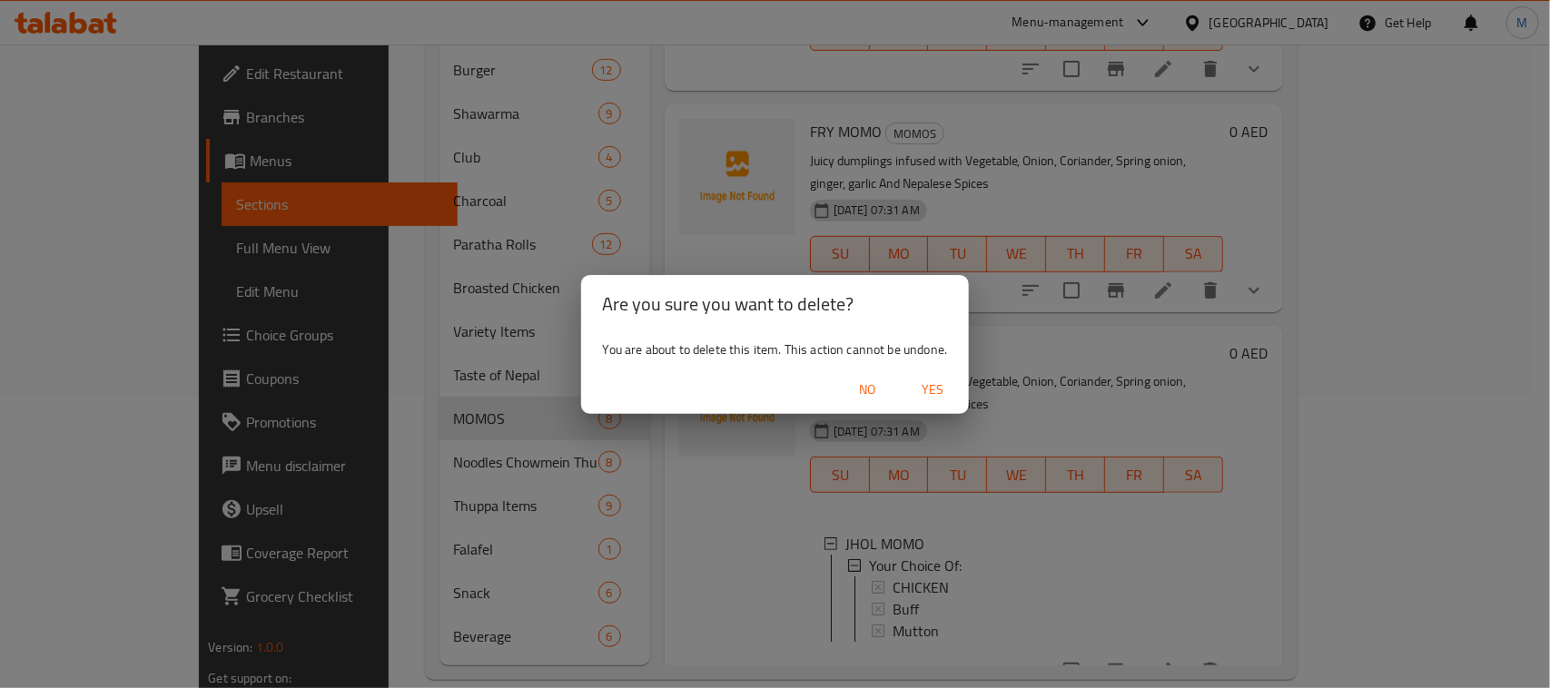
click at [942, 387] on span "Yes" at bounding box center [933, 390] width 44 height 23
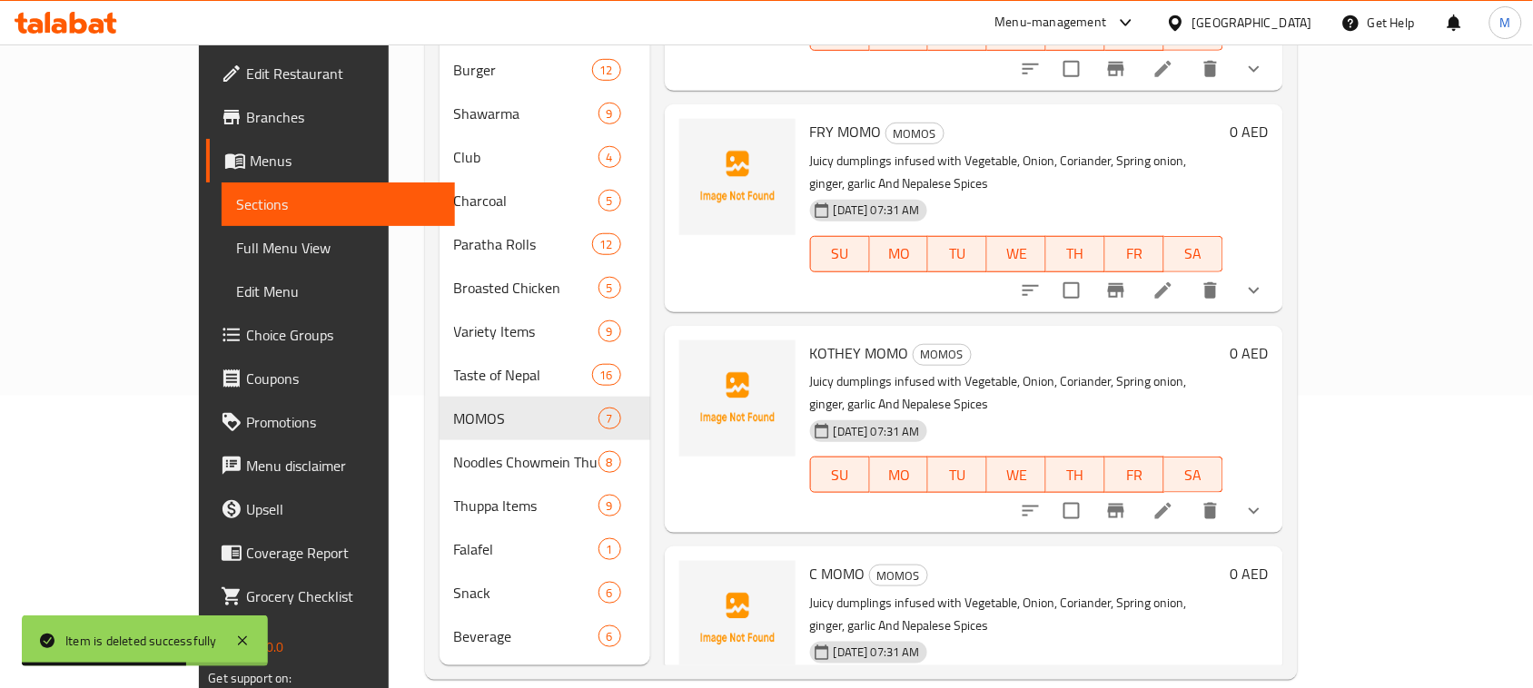
click at [236, 237] on span "Full Menu View" at bounding box center [338, 248] width 204 height 22
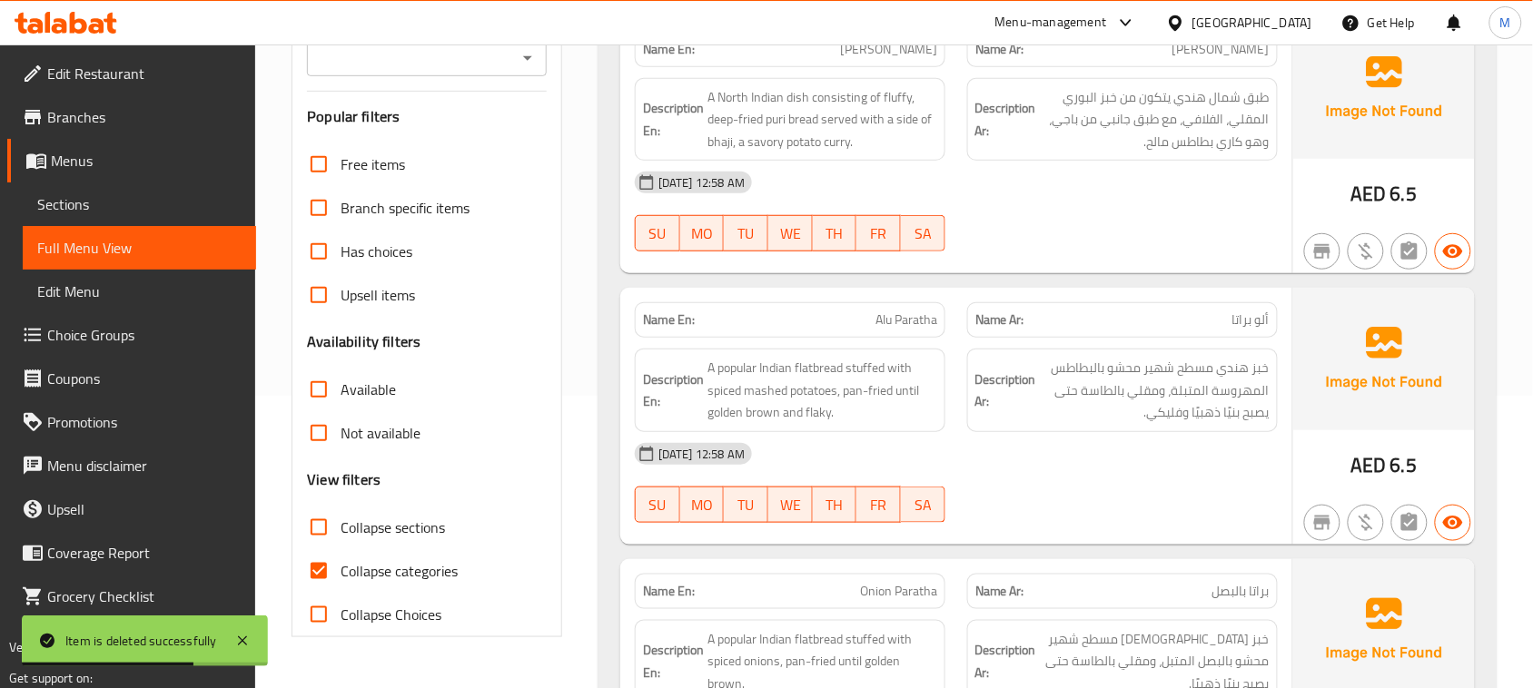
click at [323, 518] on input "Collapse sections" at bounding box center [319, 528] width 44 height 44
checkbox input "true"
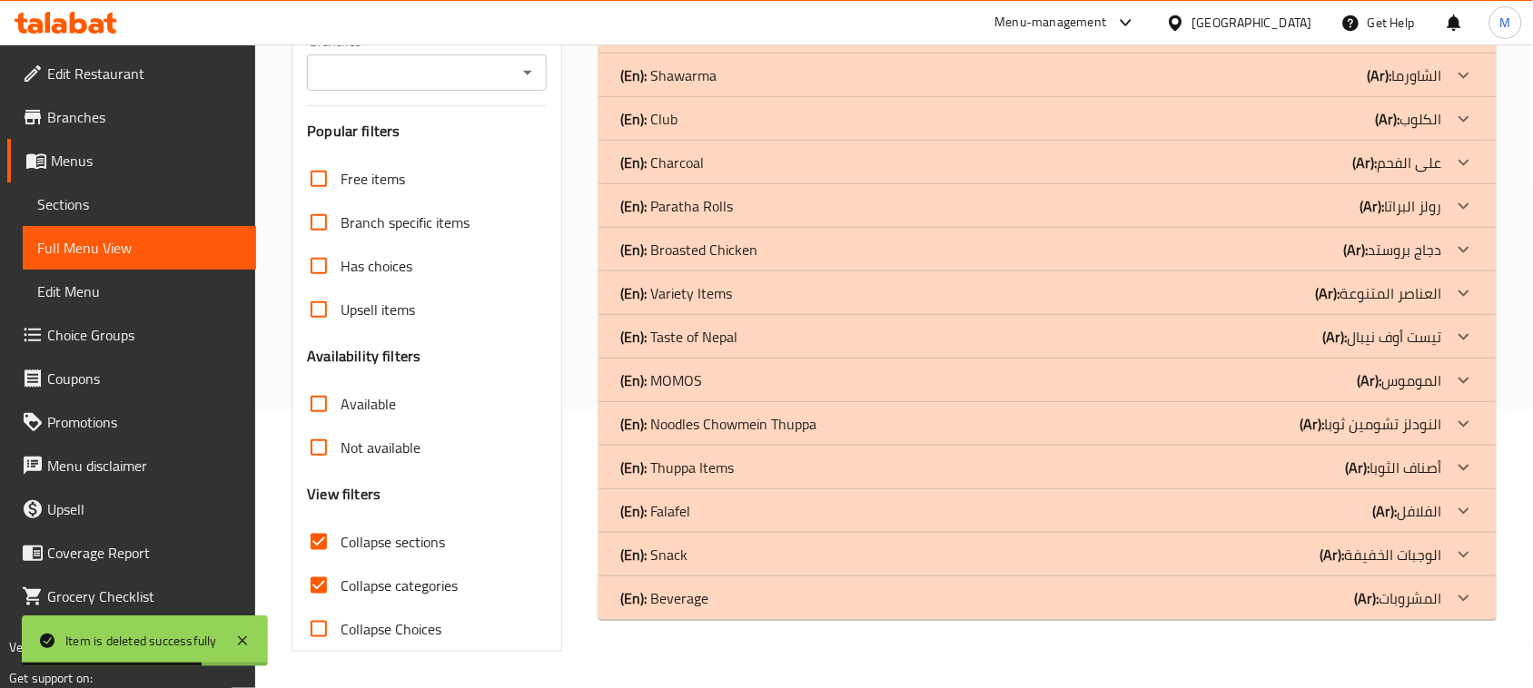
scroll to position [278, 0]
click at [316, 587] on input "Collapse categories" at bounding box center [319, 586] width 44 height 44
checkbox input "false"
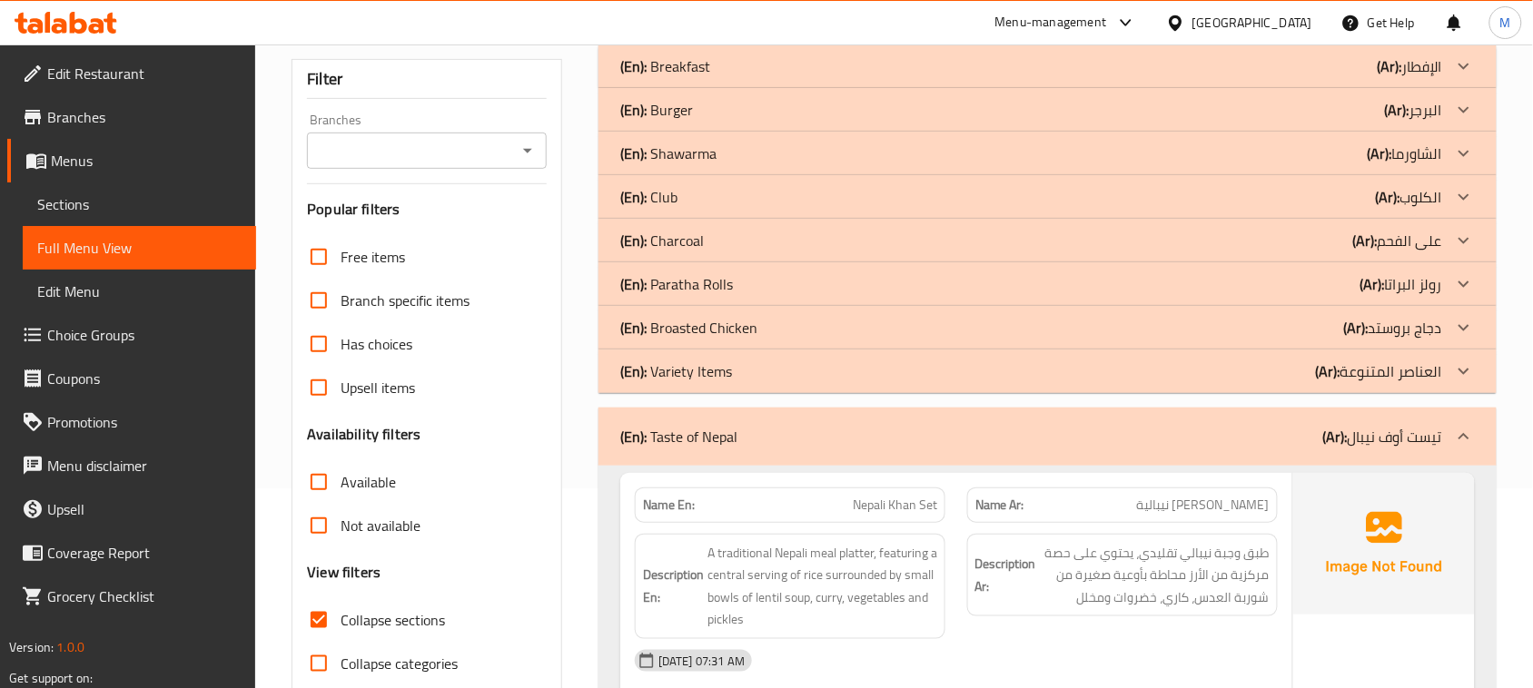
scroll to position [164, 0]
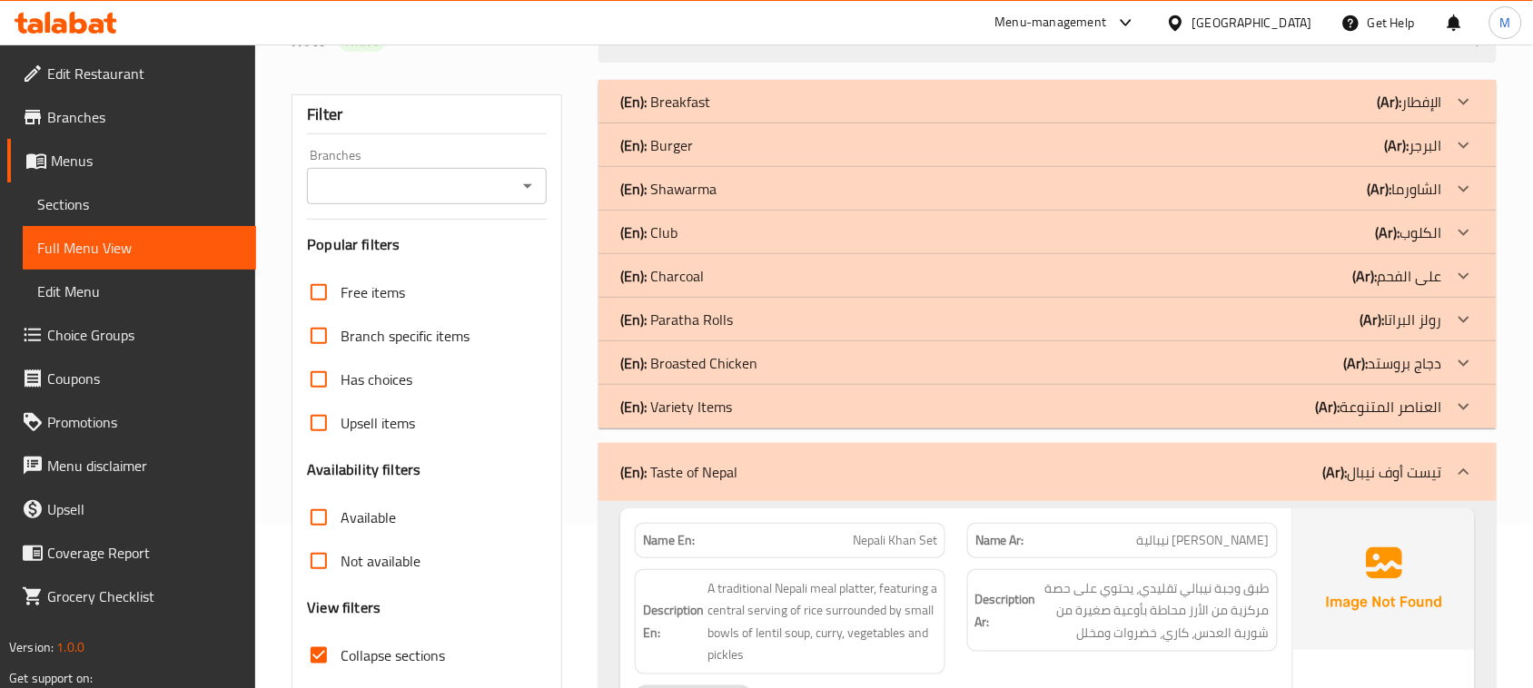
click at [764, 113] on div "(En): Broasted Chicken (Ar): دجاج بروستد" at bounding box center [1031, 102] width 822 height 22
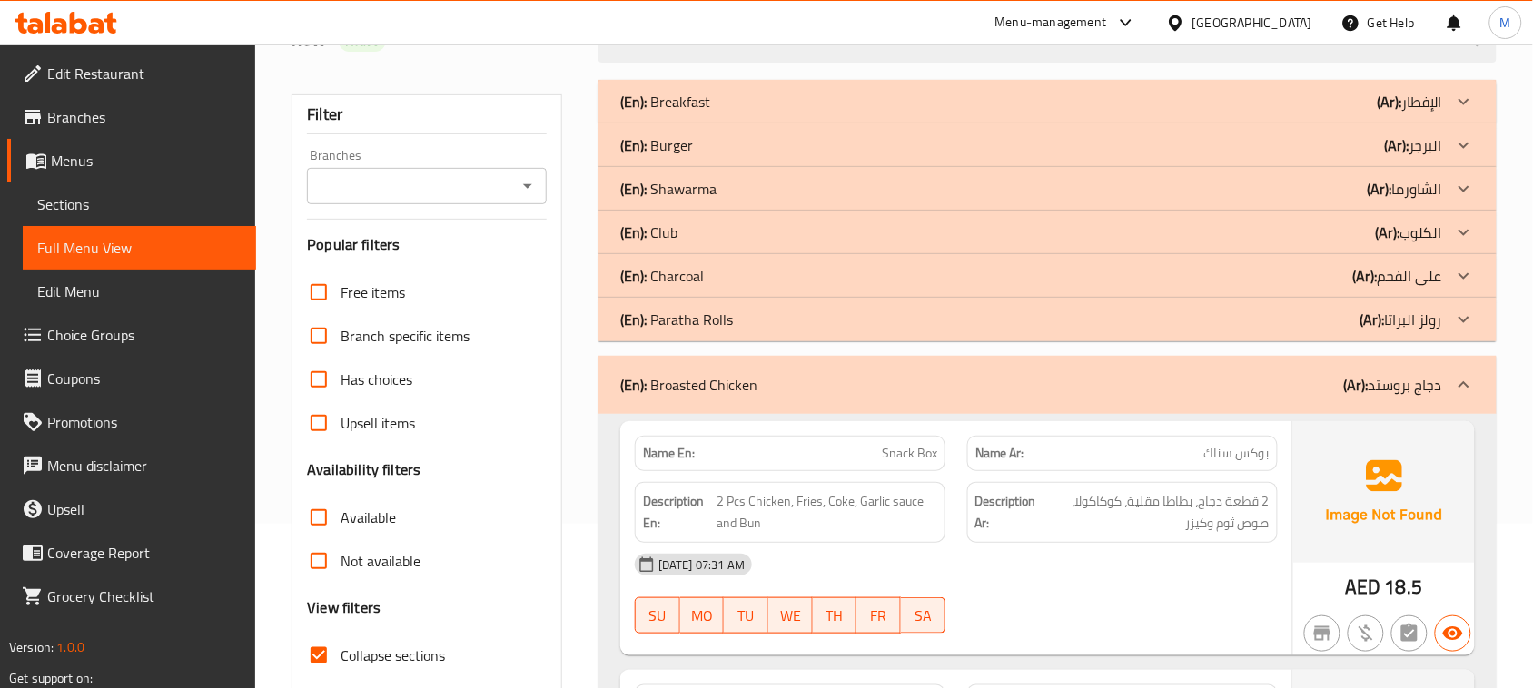
click at [695, 113] on p "(En): Charcoal" at bounding box center [665, 102] width 90 height 22
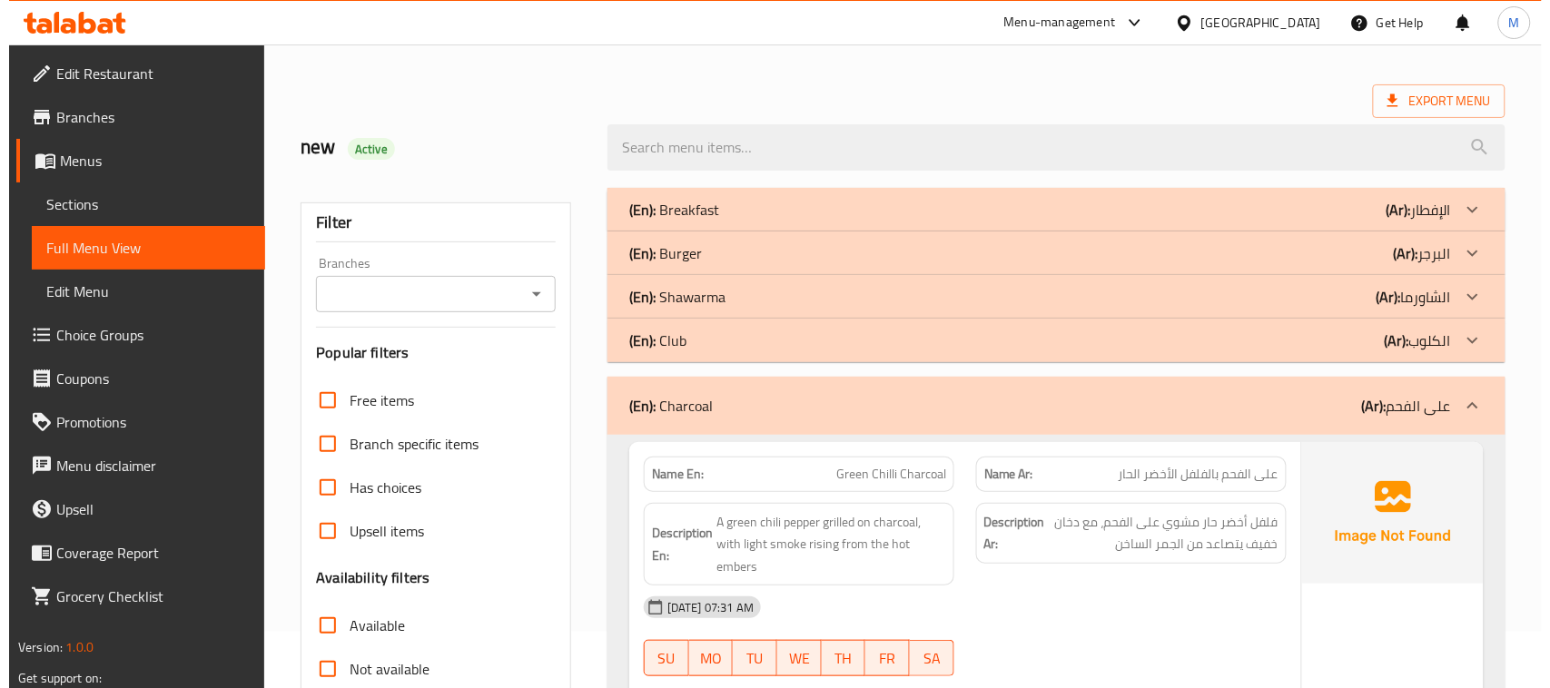
scroll to position [51, 0]
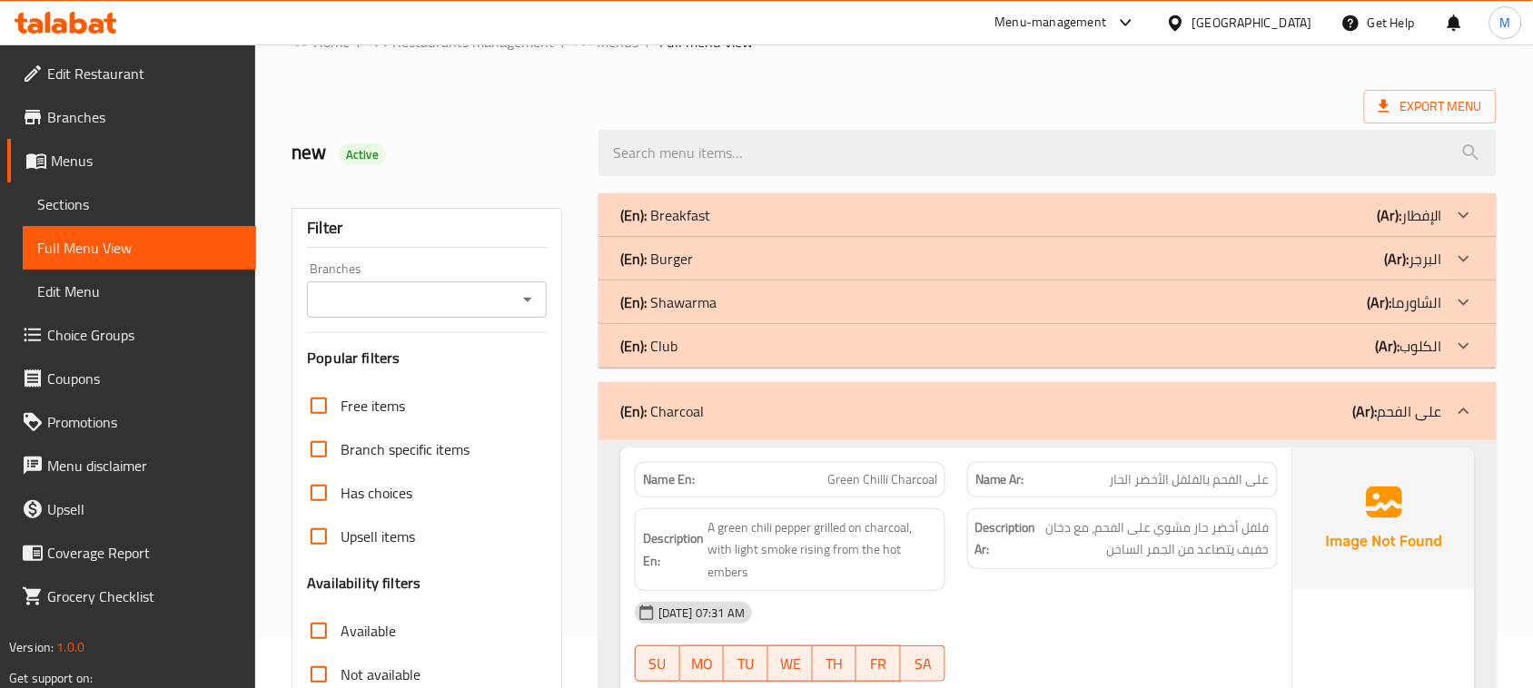
click at [717, 226] on div "(En): Shawarma (Ar): الشاورما" at bounding box center [1031, 215] width 822 height 22
